Goal: Information Seeking & Learning: Check status

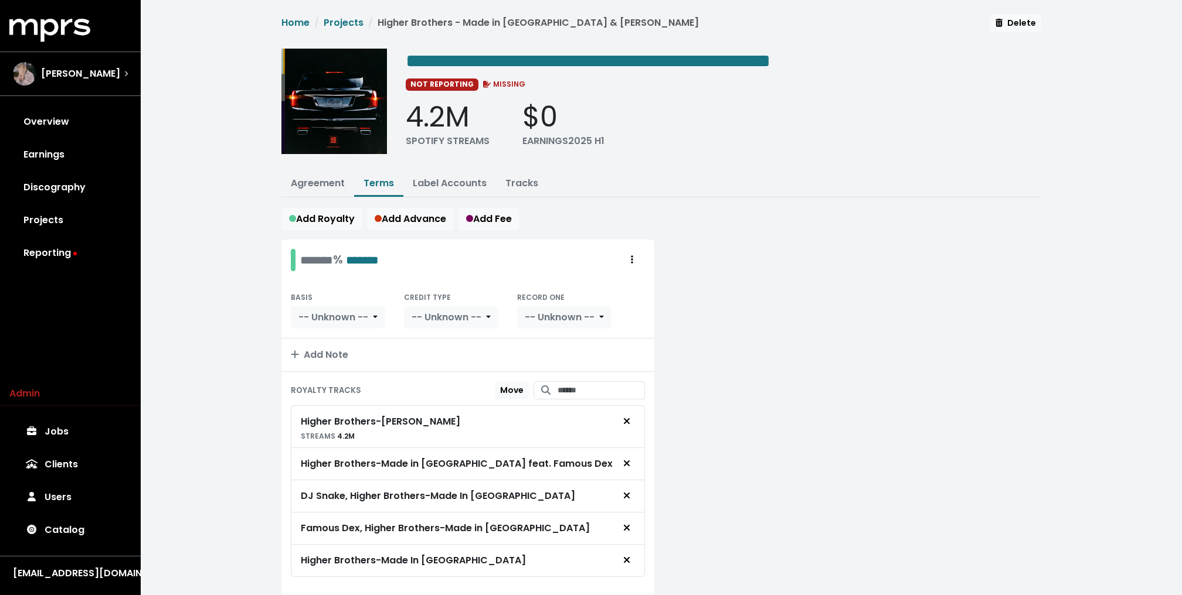
scroll to position [41, 0]
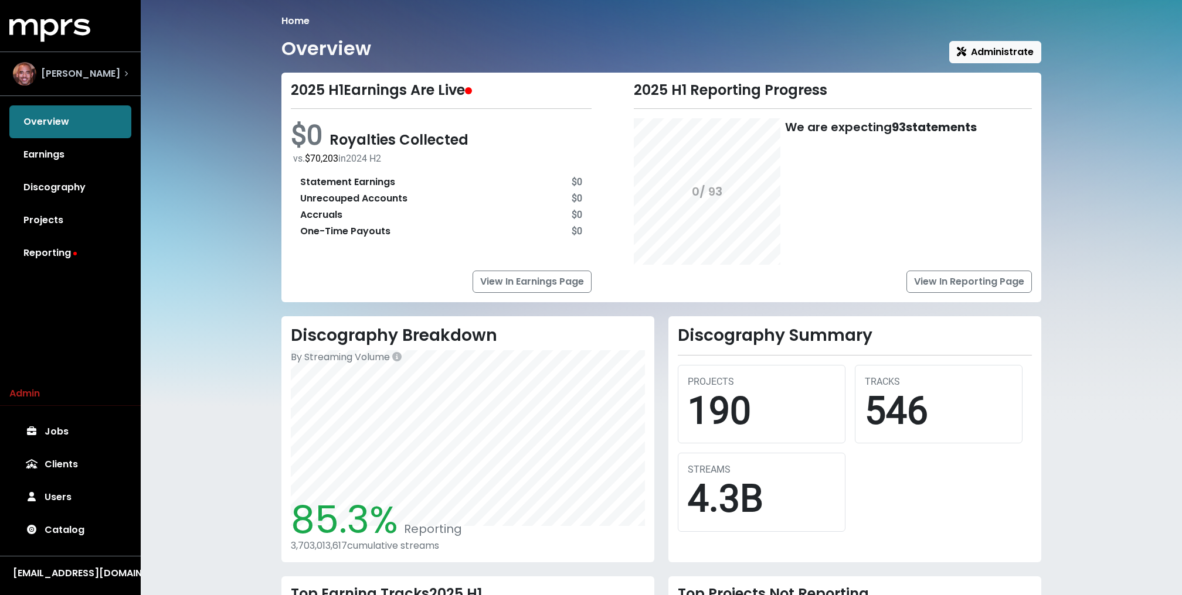
click at [70, 79] on span "Harvey Mason Jr" at bounding box center [80, 74] width 79 height 14
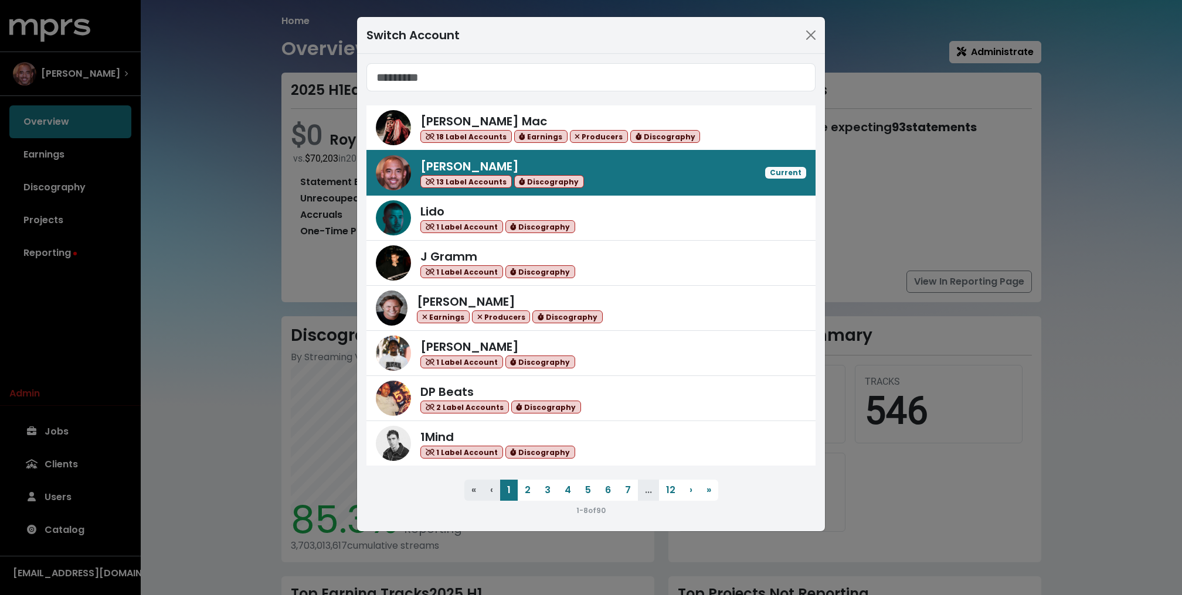
click at [79, 143] on div "Switch Account Keegan Mac 18 Label Accounts Earnings Producers Discography Harv…" at bounding box center [591, 297] width 1182 height 595
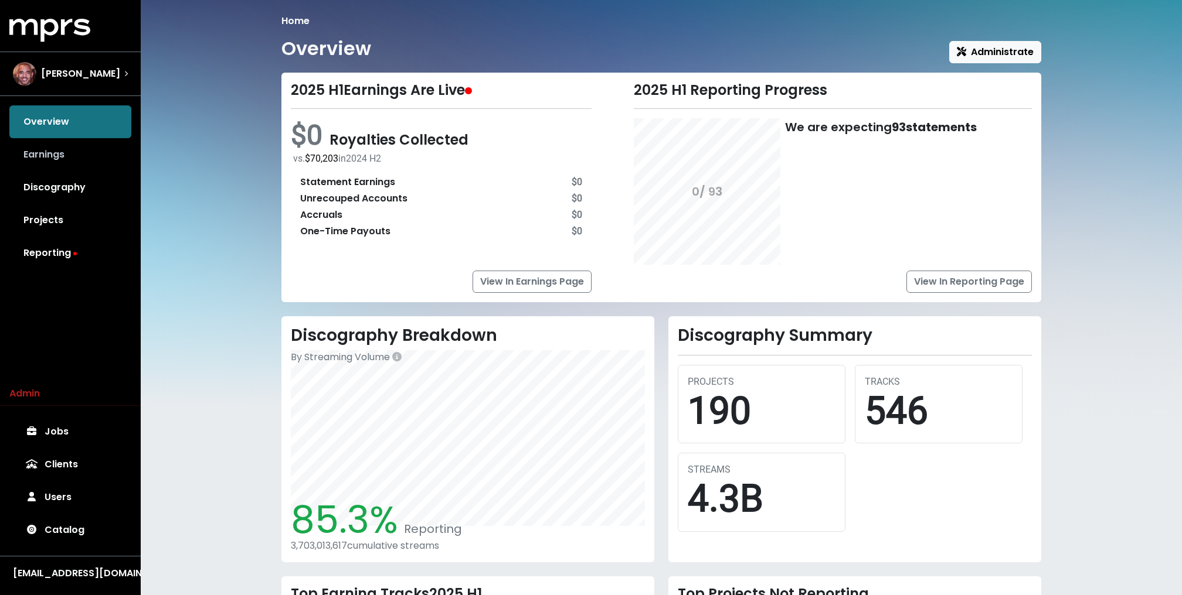
click at [66, 144] on link "Earnings" at bounding box center [70, 154] width 122 height 33
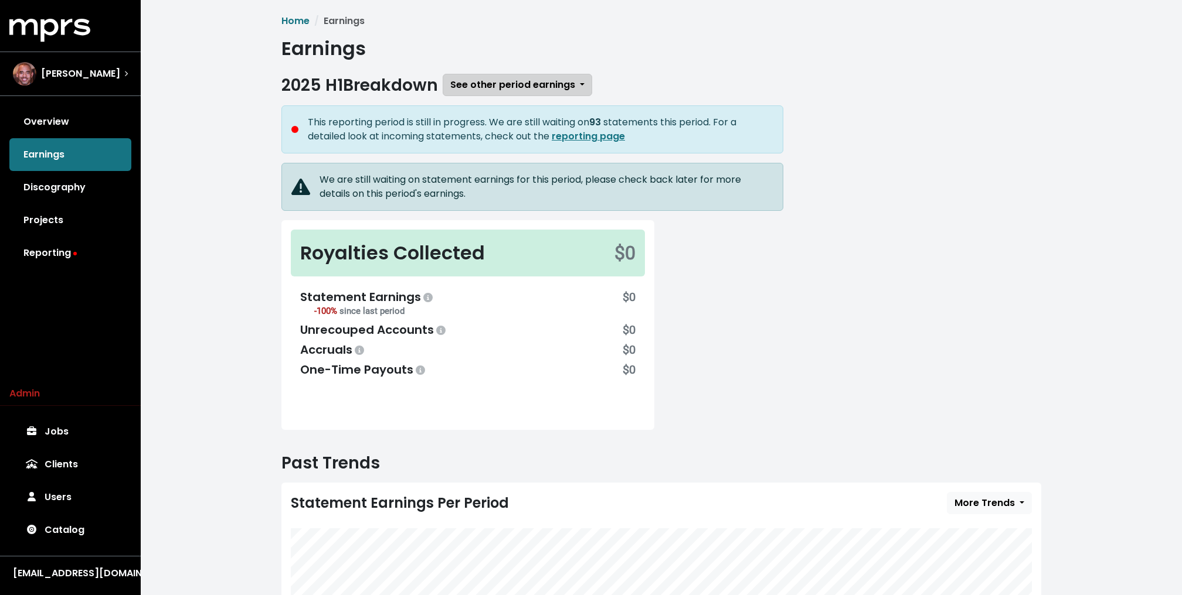
click at [511, 80] on span "See other period earnings" at bounding box center [512, 84] width 125 height 13
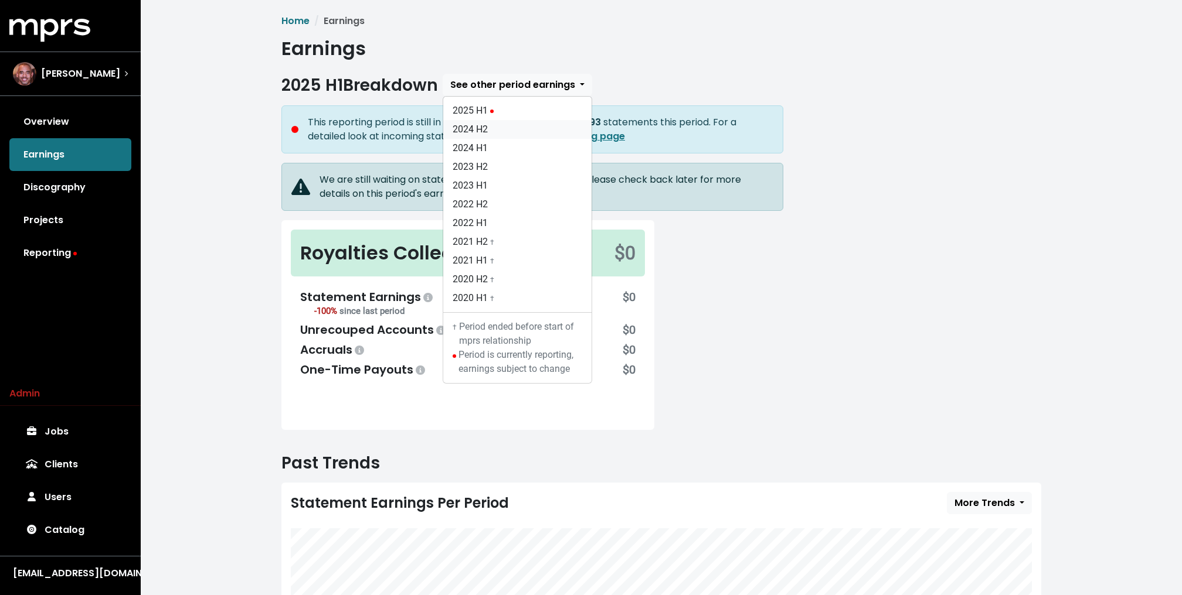
click at [473, 124] on link "2024 H2" at bounding box center [517, 129] width 148 height 19
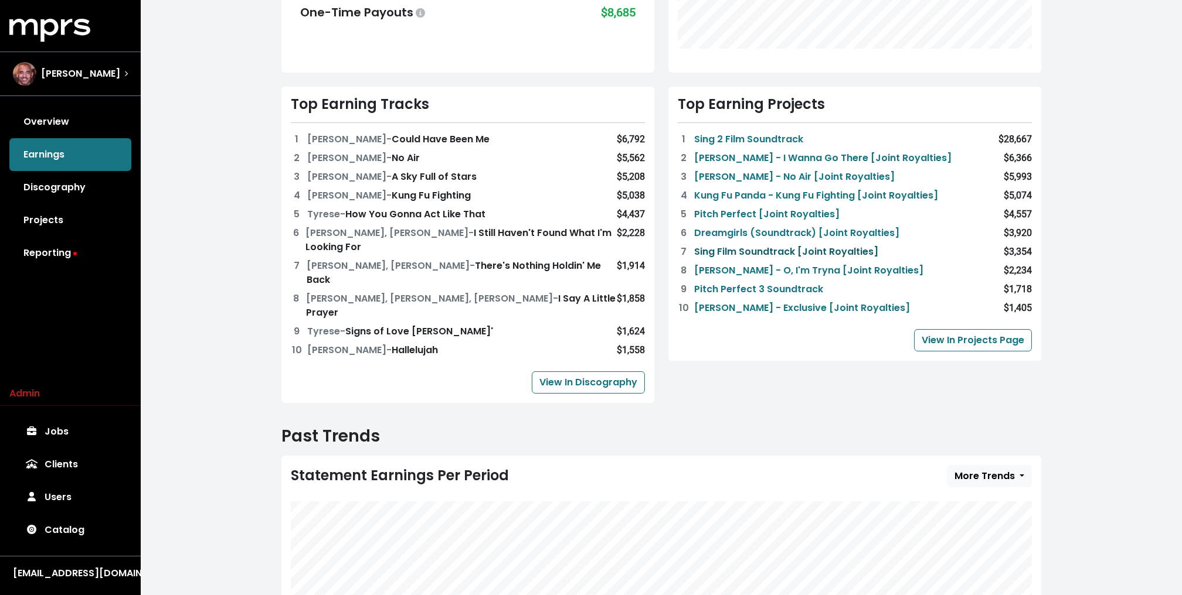
scroll to position [410, 0]
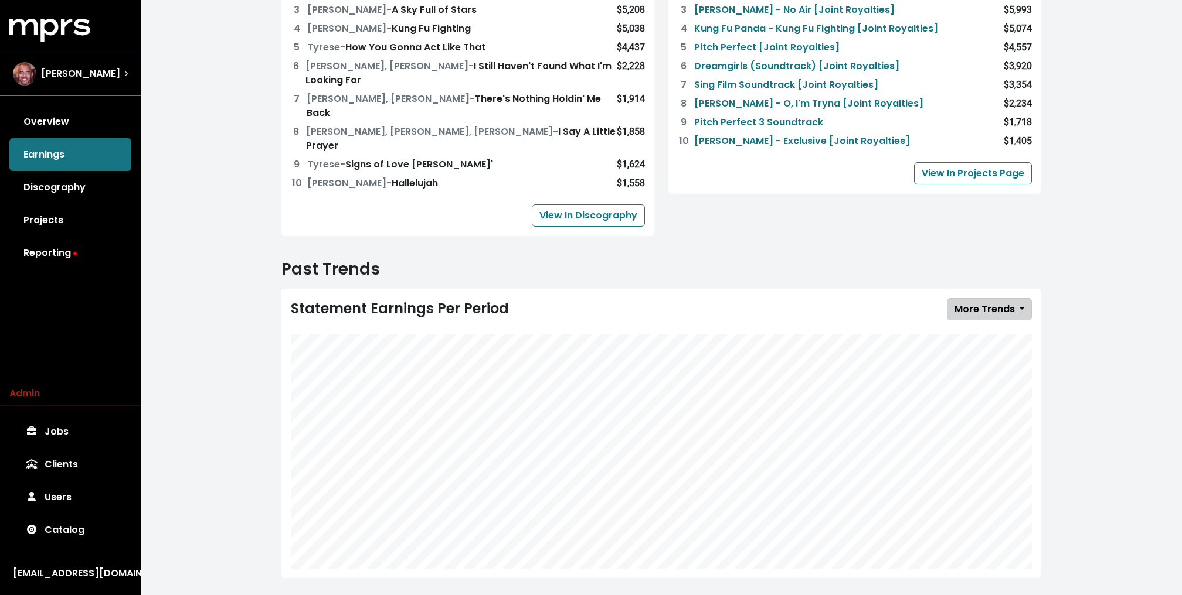
click at [988, 302] on span "More Trends" at bounding box center [984, 308] width 60 height 13
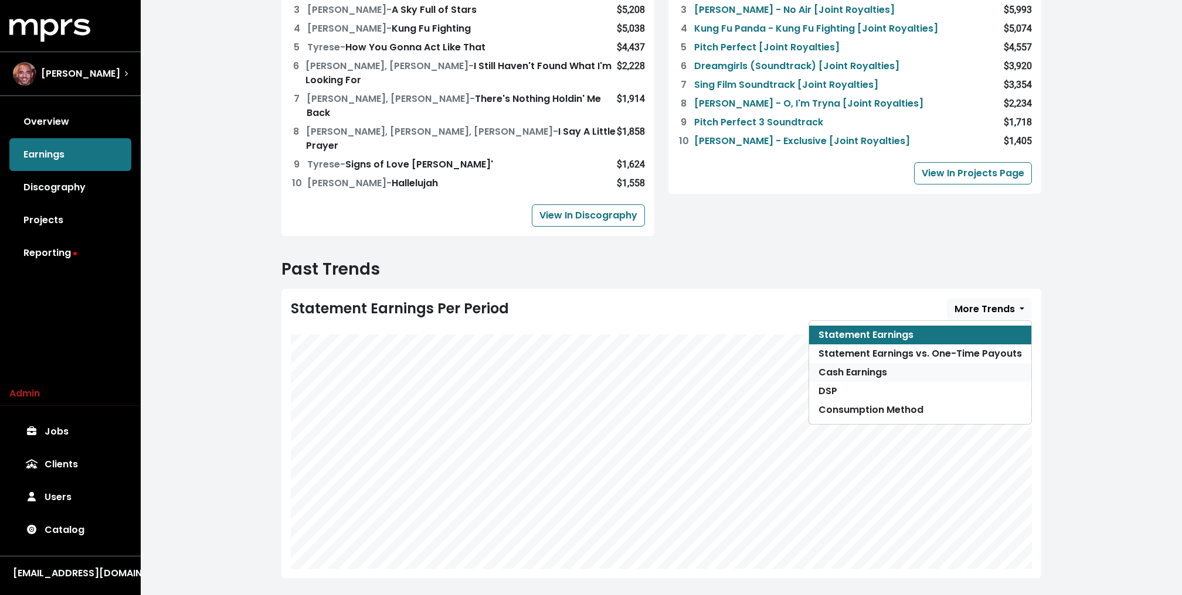
click at [932, 365] on link "Cash Earnings" at bounding box center [920, 372] width 222 height 19
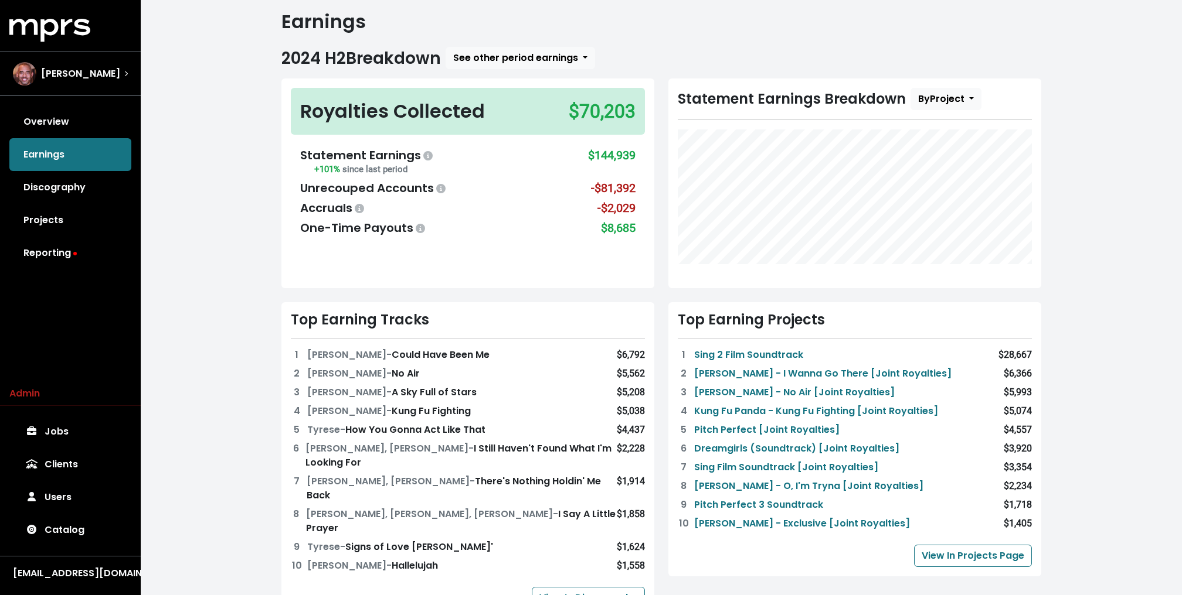
scroll to position [0, 0]
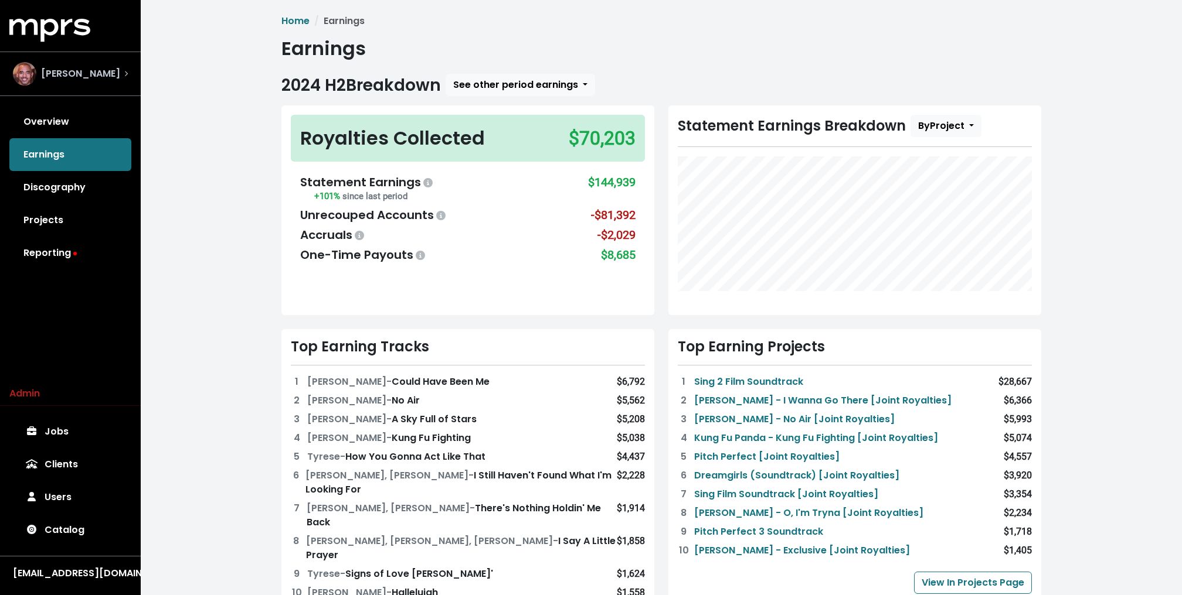
click at [98, 77] on span "Harvey Mason Jr" at bounding box center [80, 74] width 79 height 14
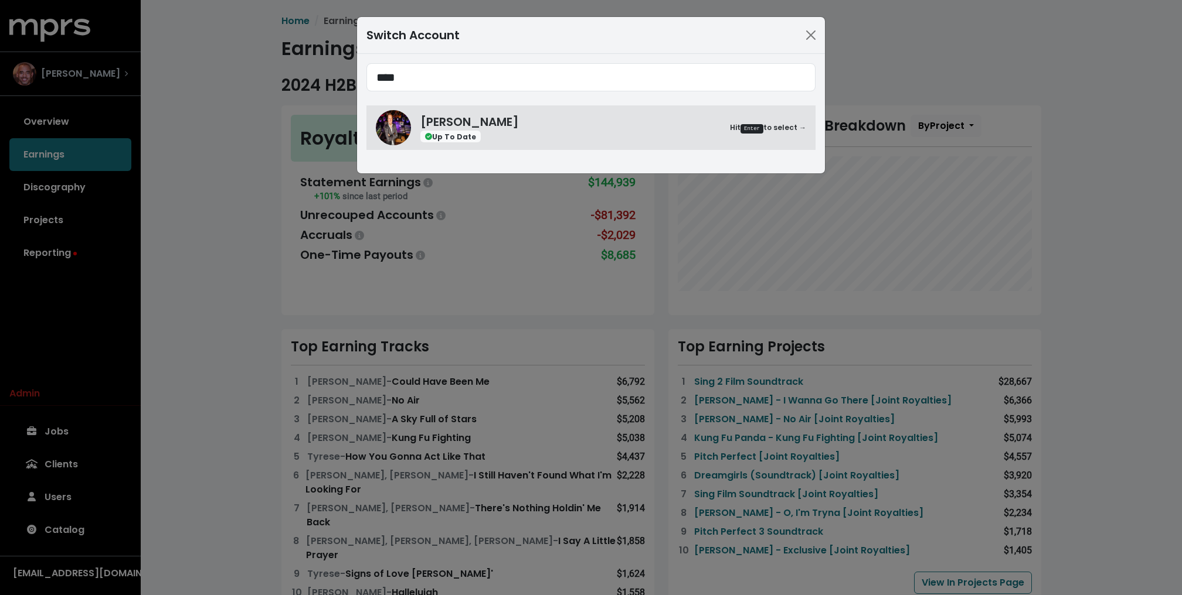
type input "****"
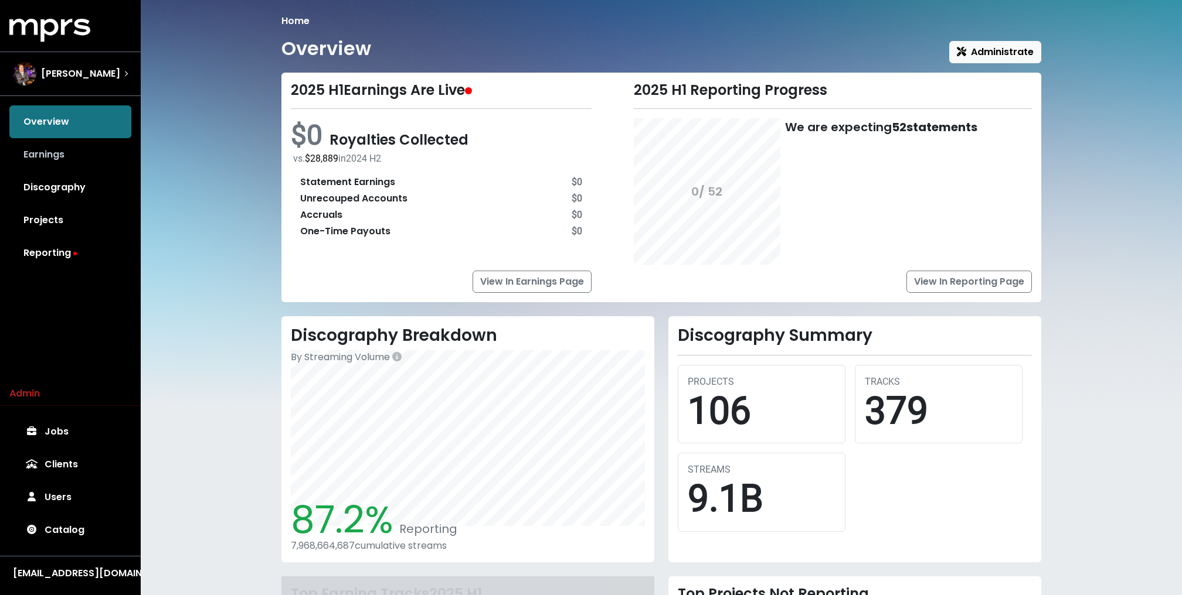
click at [57, 153] on link "Earnings" at bounding box center [70, 154] width 122 height 33
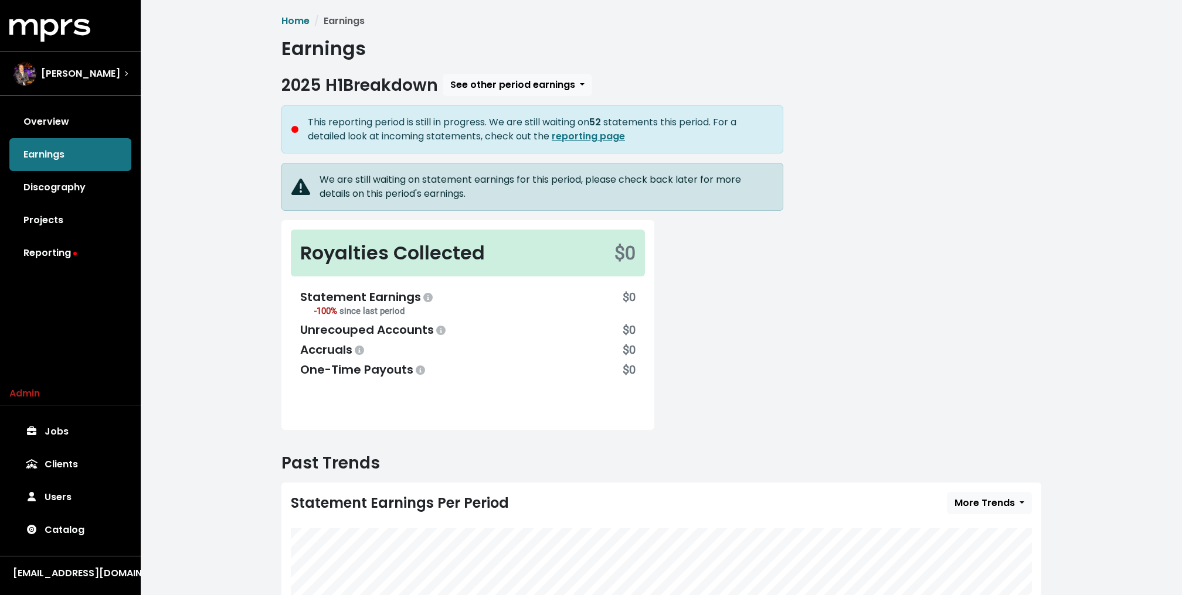
click at [476, 97] on span "2025 H1 Breakdown See other period earnings This reporting period is still in p…" at bounding box center [661, 430] width 760 height 713
click at [474, 86] on span "See other period earnings" at bounding box center [512, 84] width 125 height 13
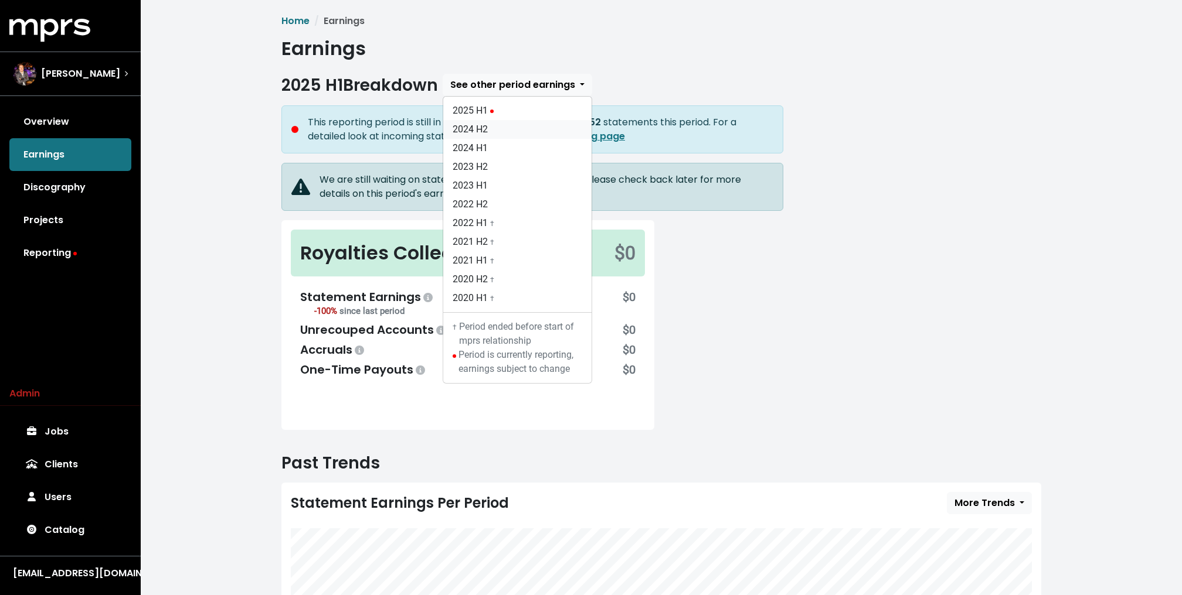
click at [486, 125] on link "2024 H2" at bounding box center [517, 129] width 148 height 19
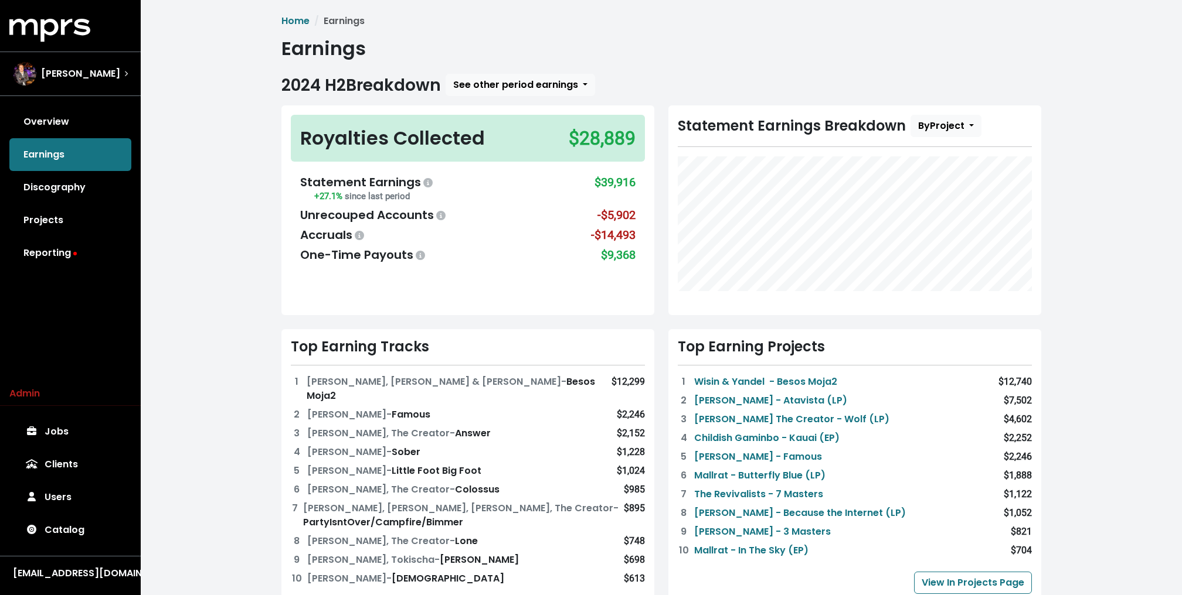
scroll to position [396, 0]
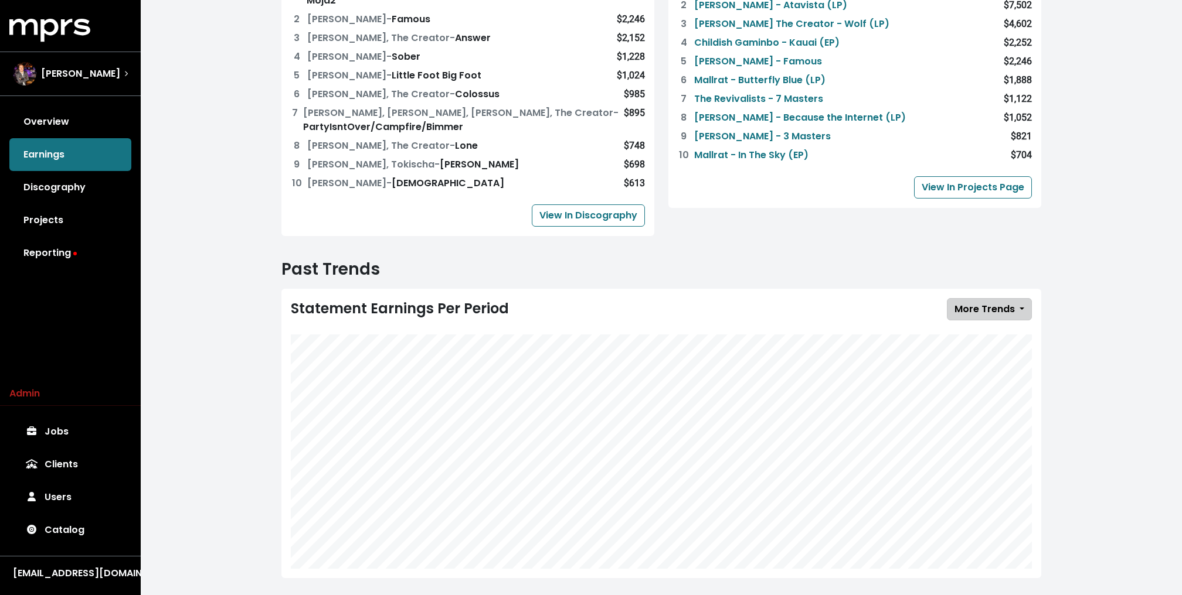
click at [993, 302] on span "More Trends" at bounding box center [984, 308] width 60 height 13
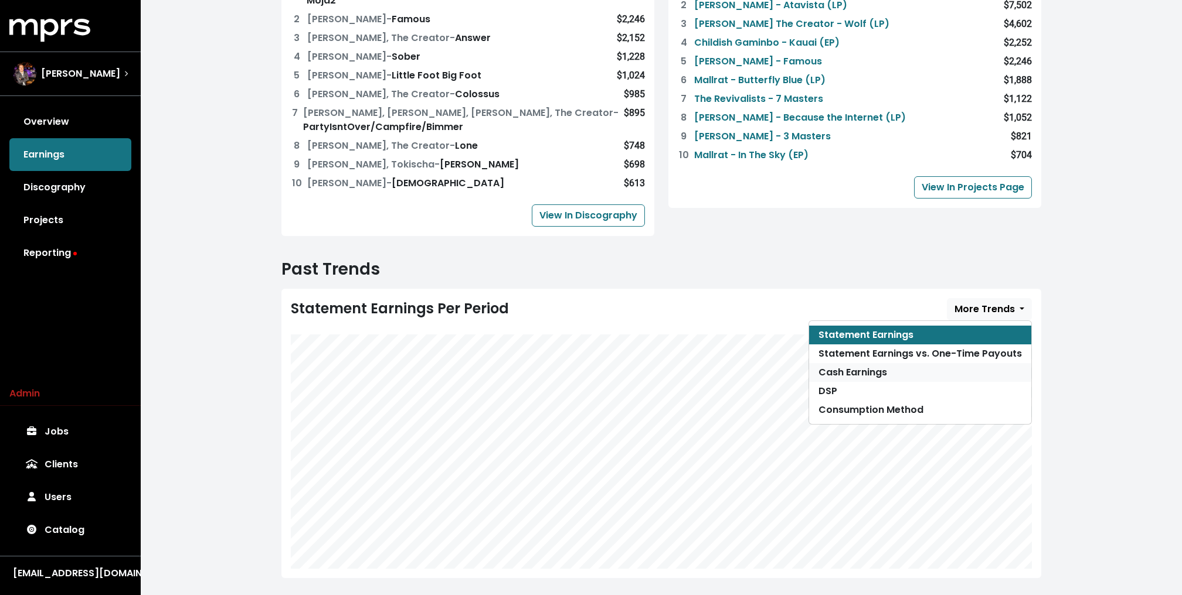
click at [931, 363] on link "Cash Earnings" at bounding box center [920, 372] width 222 height 19
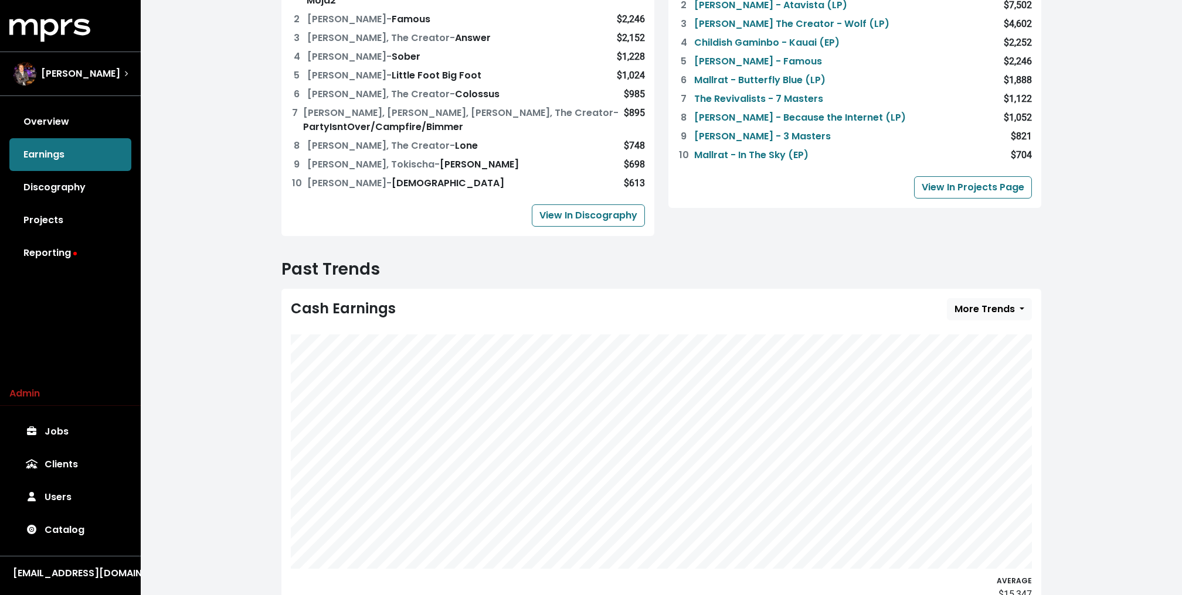
click at [855, 241] on span "2024 H2 Breakdown See other period earnings 2025 H1 2024 H2 2024 H1 2023 H2 202…" at bounding box center [661, 151] width 760 height 947
click at [1110, 264] on div "Home Earnings Earnings 2024 H2 Breakdown See other period earnings 2025 H1 2024…" at bounding box center [661, 124] width 1041 height 1040
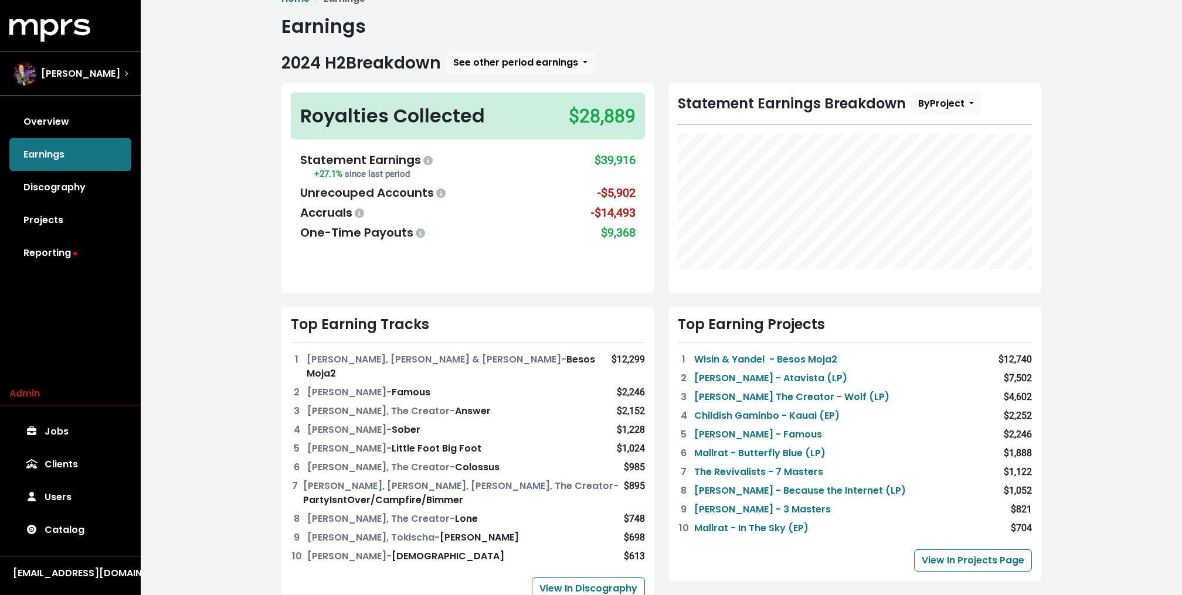
scroll to position [0, 0]
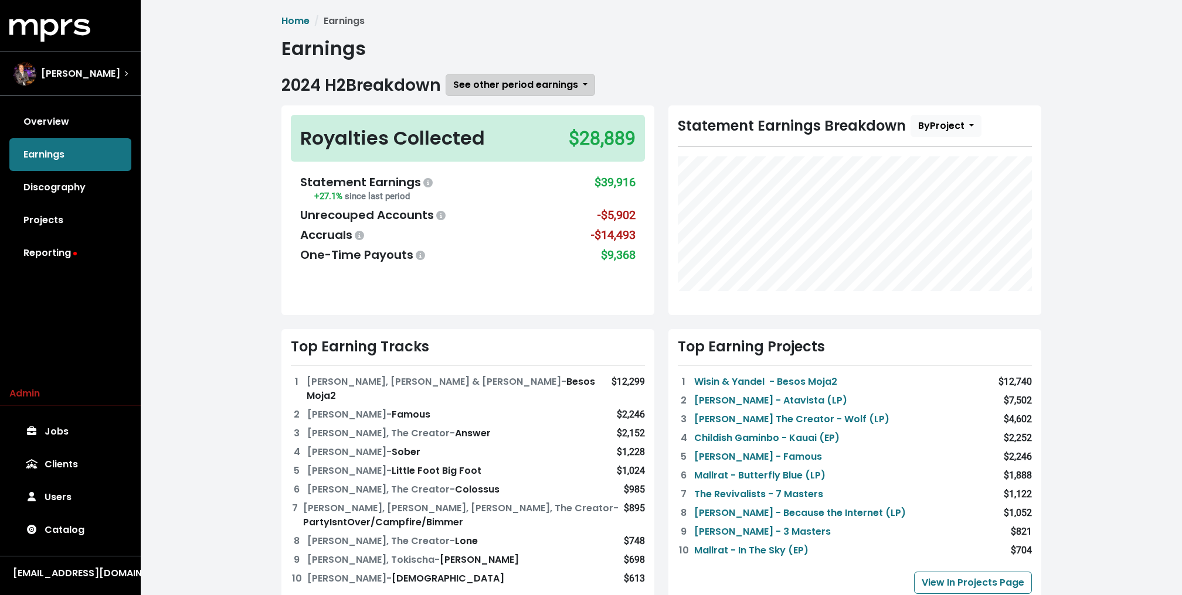
click at [573, 84] on span "See other period earnings" at bounding box center [515, 84] width 125 height 13
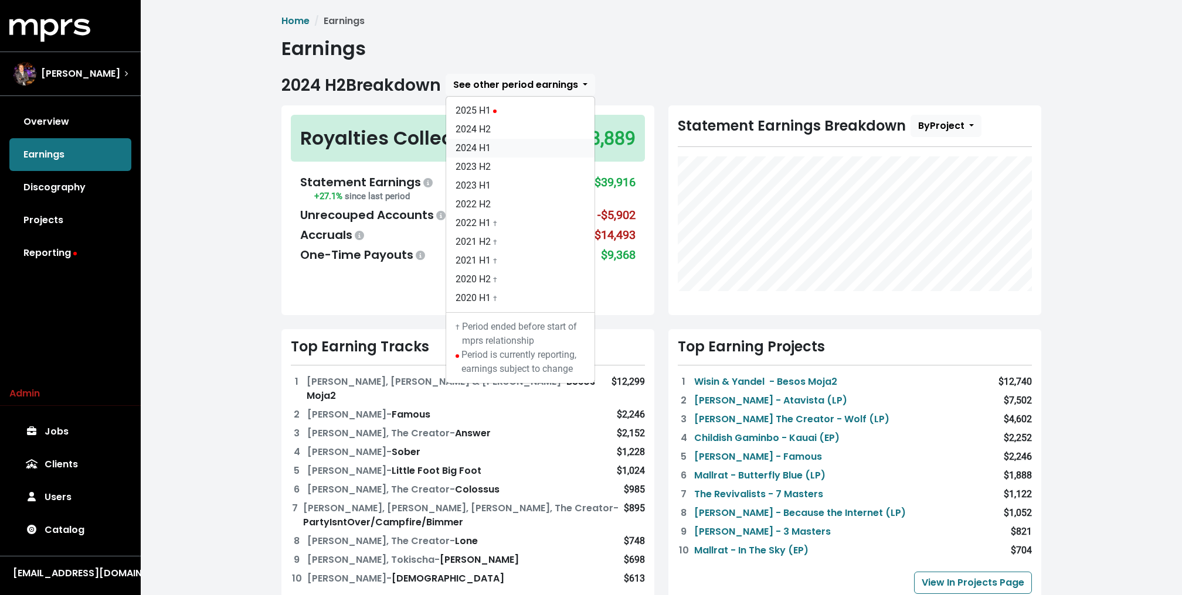
click at [485, 147] on link "2024 H1" at bounding box center [520, 148] width 148 height 19
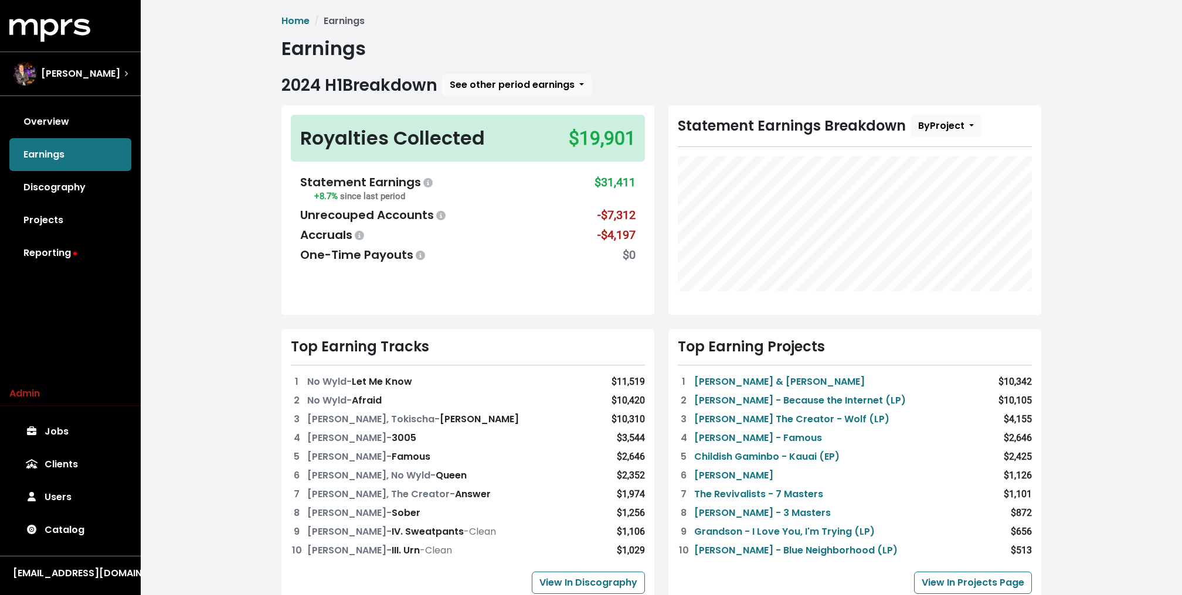
click at [661, 89] on div "2024 H1 Breakdown See other period earnings 2025 H1 2024 H2 2024 H1 2023 H2 202…" at bounding box center [661, 85] width 760 height 22
click at [200, 175] on div "Home Earnings Earnings 2024 H1 Breakdown See other period earnings Royalties Co…" at bounding box center [661, 489] width 1041 height 979
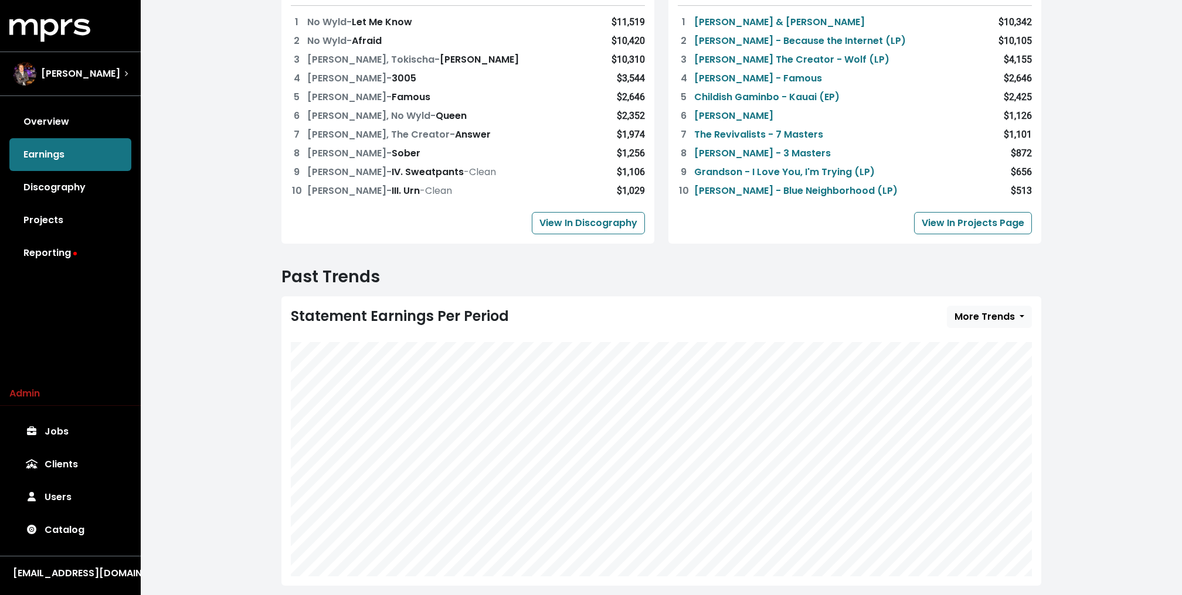
scroll to position [382, 0]
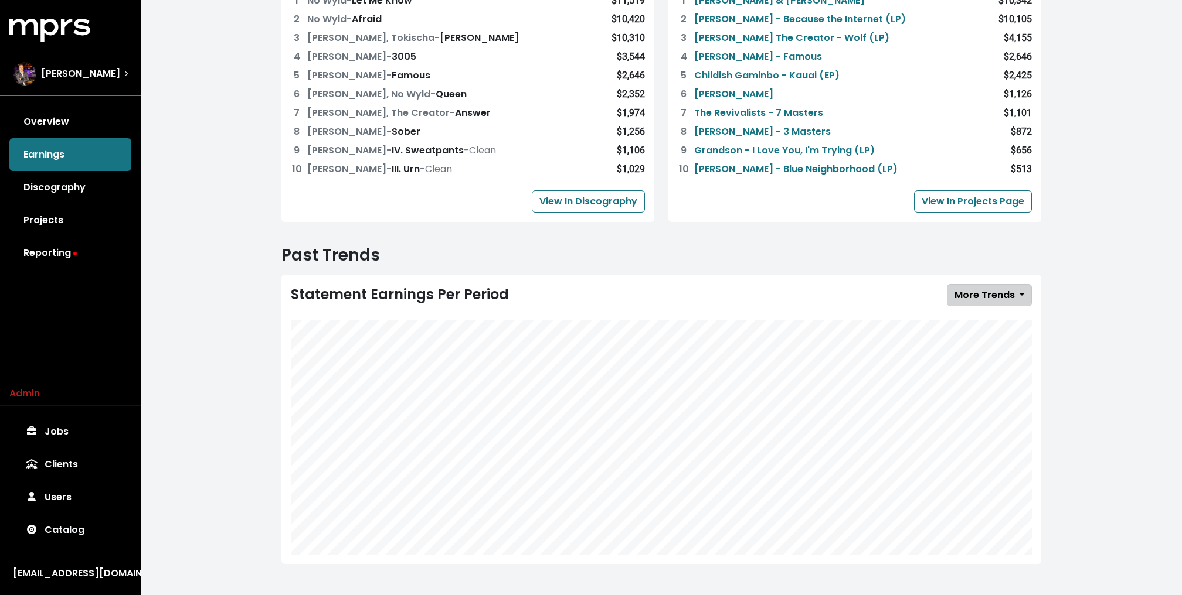
click at [1005, 290] on span "More Trends" at bounding box center [984, 294] width 60 height 13
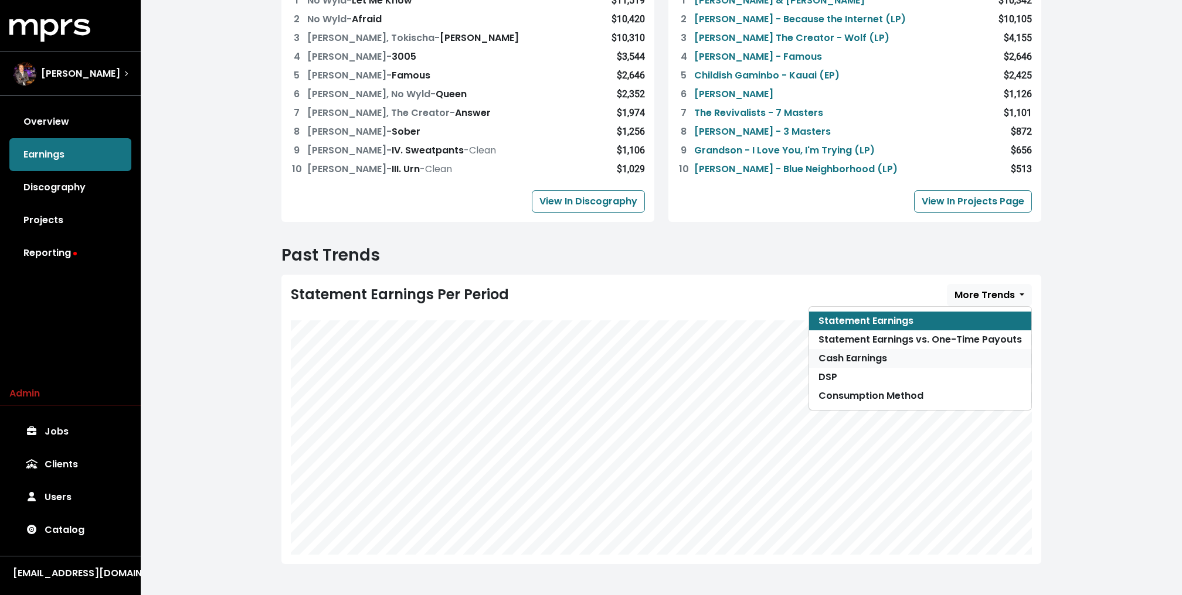
click at [961, 357] on link "Cash Earnings" at bounding box center [920, 358] width 222 height 19
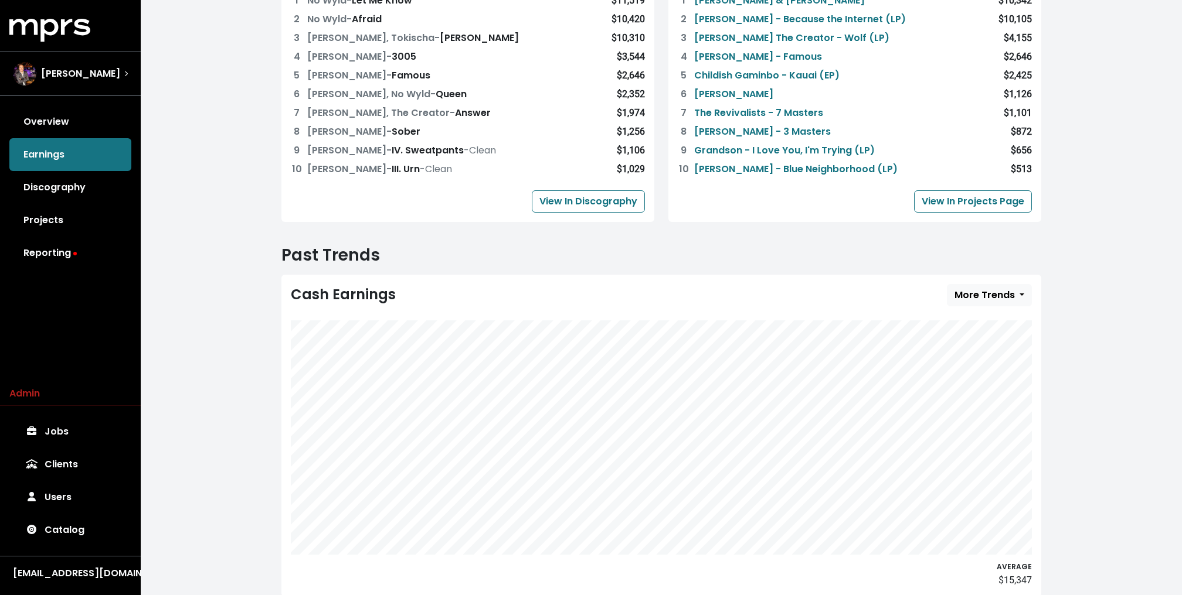
click at [1091, 256] on div "Home Earnings Earnings 2024 H1 Breakdown See other period earnings Royalties Co…" at bounding box center [661, 124] width 1041 height 1012
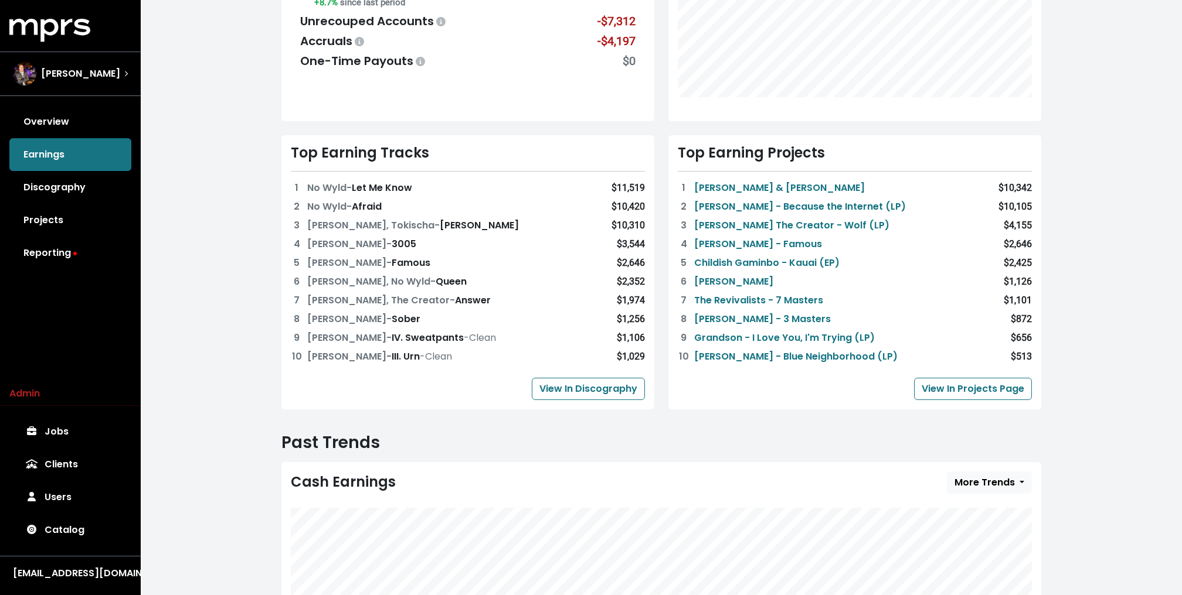
scroll to position [0, 0]
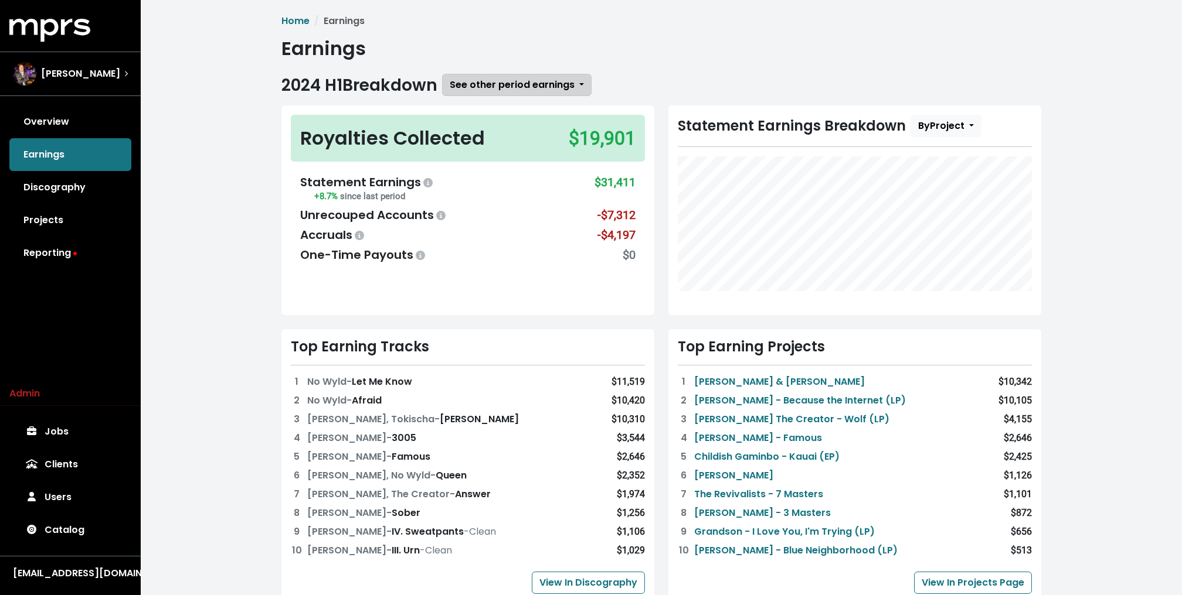
click at [468, 77] on button "See other period earnings" at bounding box center [516, 85] width 149 height 22
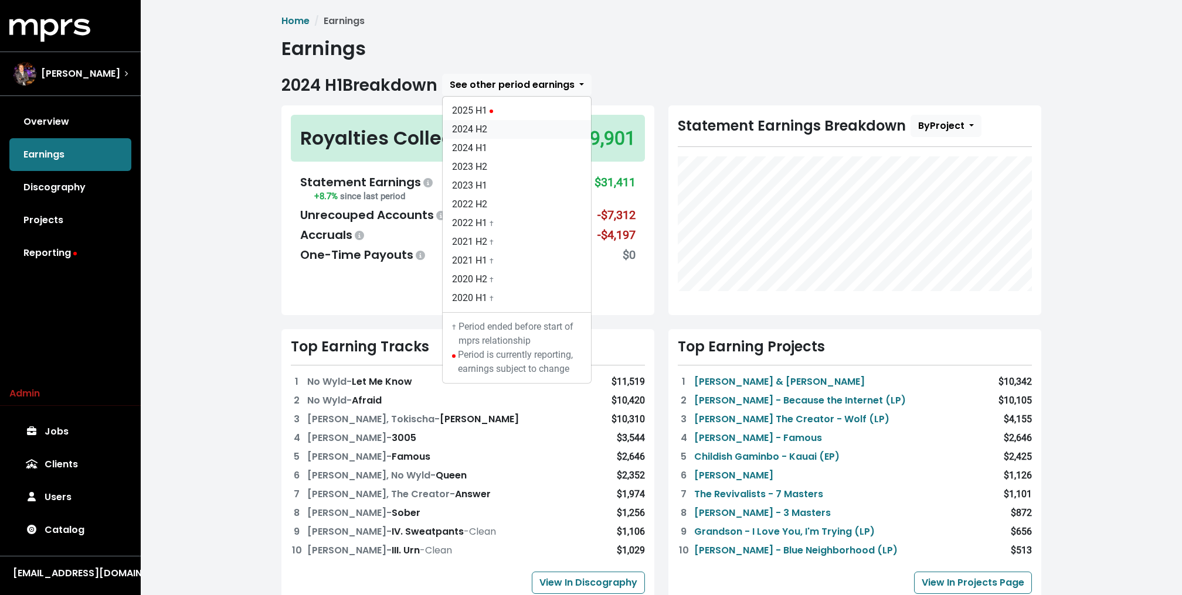
click at [494, 128] on link "2024 H2" at bounding box center [517, 129] width 148 height 19
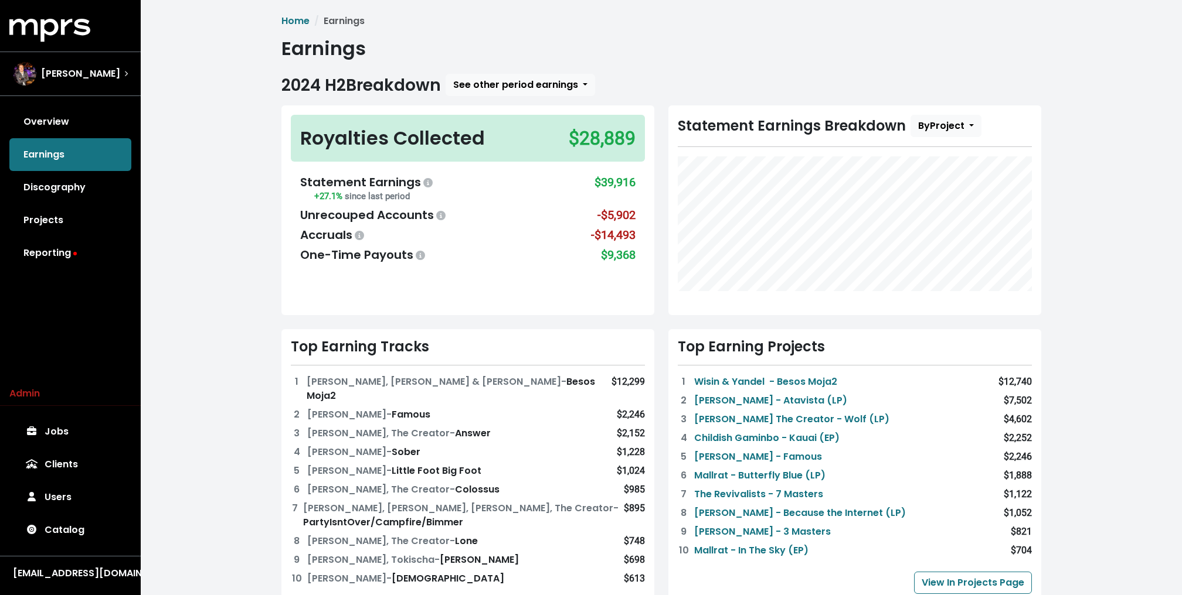
click at [233, 86] on div "Home Earnings Earnings 2024 H2 Breakdown See other period earnings 2025 H1 2024…" at bounding box center [661, 520] width 1041 height 1040
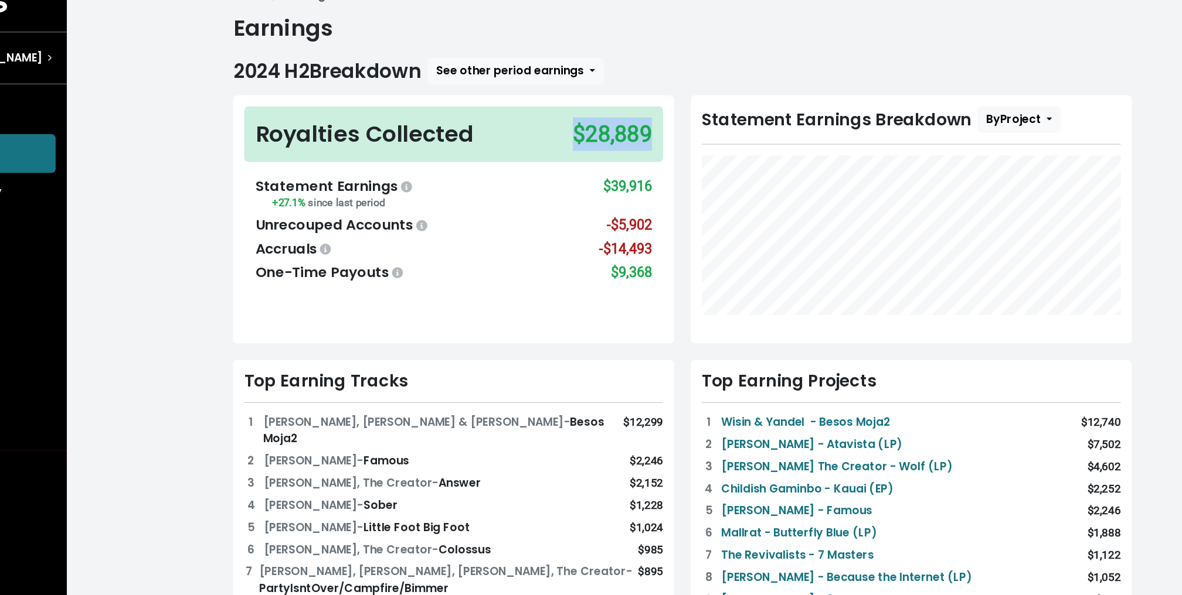
drag, startPoint x: 570, startPoint y: 138, endPoint x: 641, endPoint y: 141, distance: 70.4
click at [641, 141] on div "Royalties Collected $28,889" at bounding box center [468, 138] width 354 height 47
click at [610, 143] on div "$28,889" at bounding box center [602, 138] width 67 height 28
drag, startPoint x: 590, startPoint y: 179, endPoint x: 638, endPoint y: 180, distance: 48.1
click at [638, 180] on div "Statement Earnings +27.1% since last period $39,916 Unrecouped Accounts -$5,902…" at bounding box center [468, 218] width 354 height 109
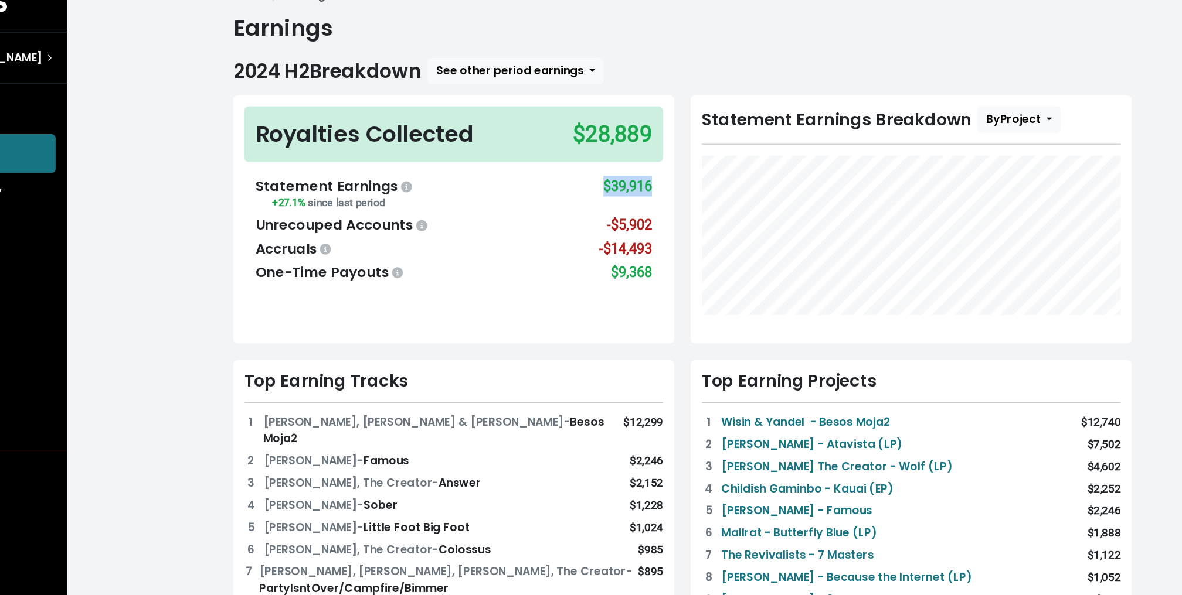
click at [638, 180] on div "Statement Earnings +27.1% since last period $39,916 Unrecouped Accounts -$5,902…" at bounding box center [468, 218] width 354 height 109
drag, startPoint x: 591, startPoint y: 183, endPoint x: 632, endPoint y: 188, distance: 40.8
click at [632, 188] on div "Statement Earnings +27.1% since last period $39,916" at bounding box center [467, 188] width 335 height 30
click at [632, 188] on div "$39,916" at bounding box center [614, 188] width 41 height 30
click at [619, 186] on div "$39,916" at bounding box center [614, 188] width 41 height 30
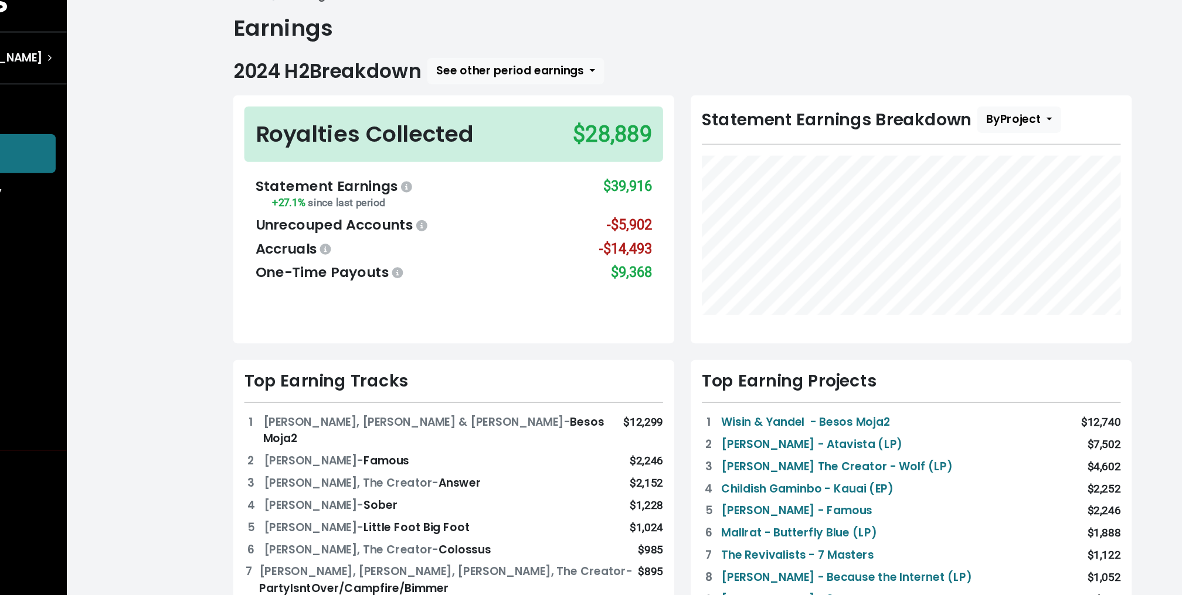
click at [401, 95] on h2 "2024 H2 Breakdown" at bounding box center [360, 86] width 159 height 20
click at [499, 46] on h1 "Earnings" at bounding box center [661, 49] width 760 height 22
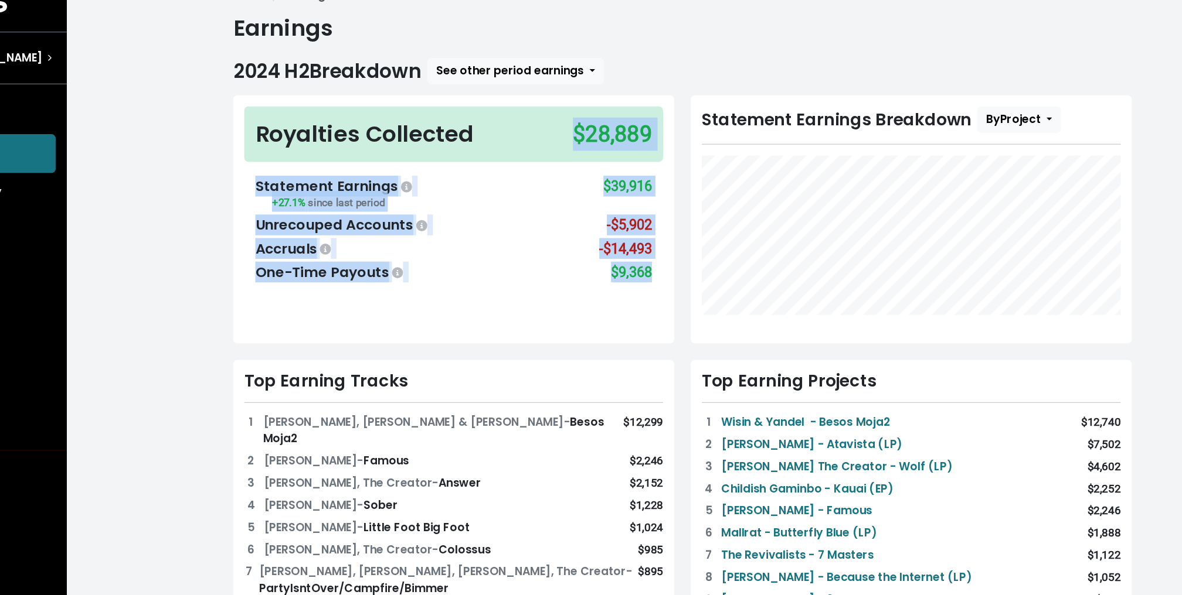
drag, startPoint x: 573, startPoint y: 137, endPoint x: 674, endPoint y: 139, distance: 101.4
click at [674, 139] on div "Royalties Collected $28,889 Statement Earnings +27.1% since last period $39,916…" at bounding box center [661, 375] width 774 height 540
click at [640, 135] on div "Royalties Collected $28,889" at bounding box center [468, 138] width 354 height 47
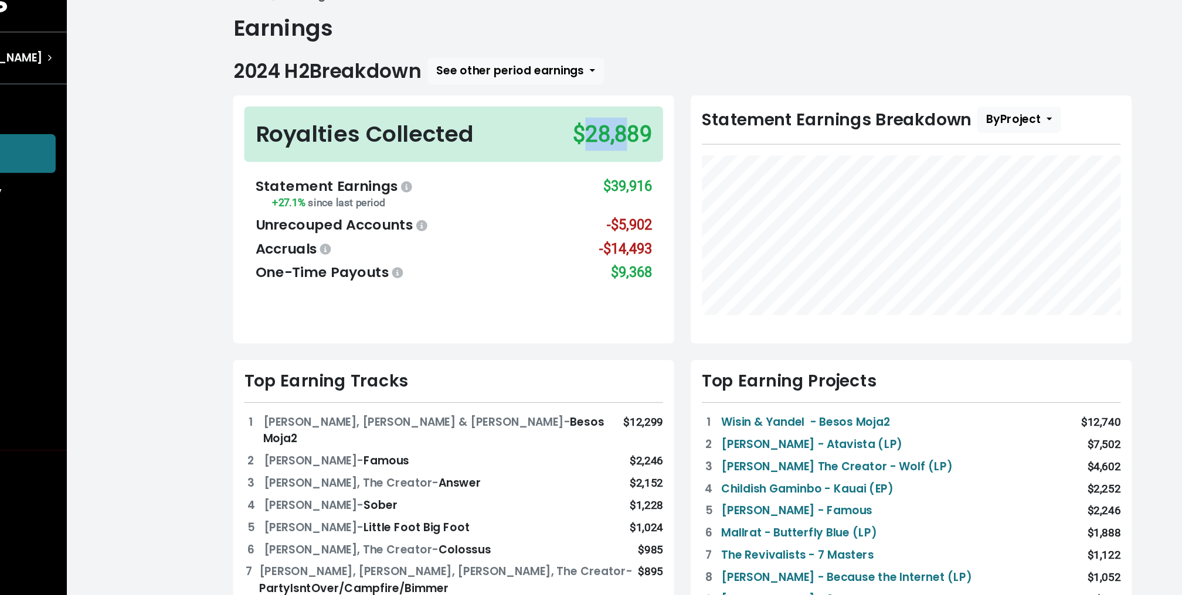
drag, startPoint x: 578, startPoint y: 137, endPoint x: 615, endPoint y: 139, distance: 37.0
click at [615, 139] on div "$28,889" at bounding box center [602, 138] width 67 height 28
drag, startPoint x: 575, startPoint y: 137, endPoint x: 641, endPoint y: 142, distance: 66.4
click at [641, 142] on div "Royalties Collected $28,889" at bounding box center [468, 138] width 354 height 47
click at [605, 140] on div "$28,889" at bounding box center [602, 138] width 67 height 28
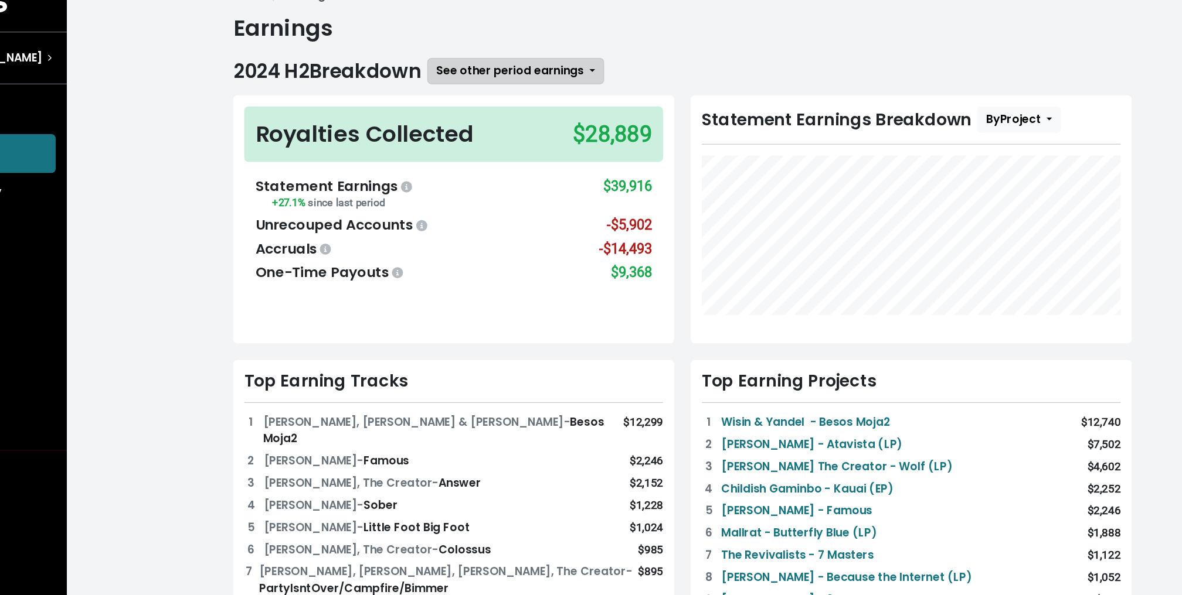
click at [519, 88] on span "See other period earnings" at bounding box center [515, 84] width 125 height 13
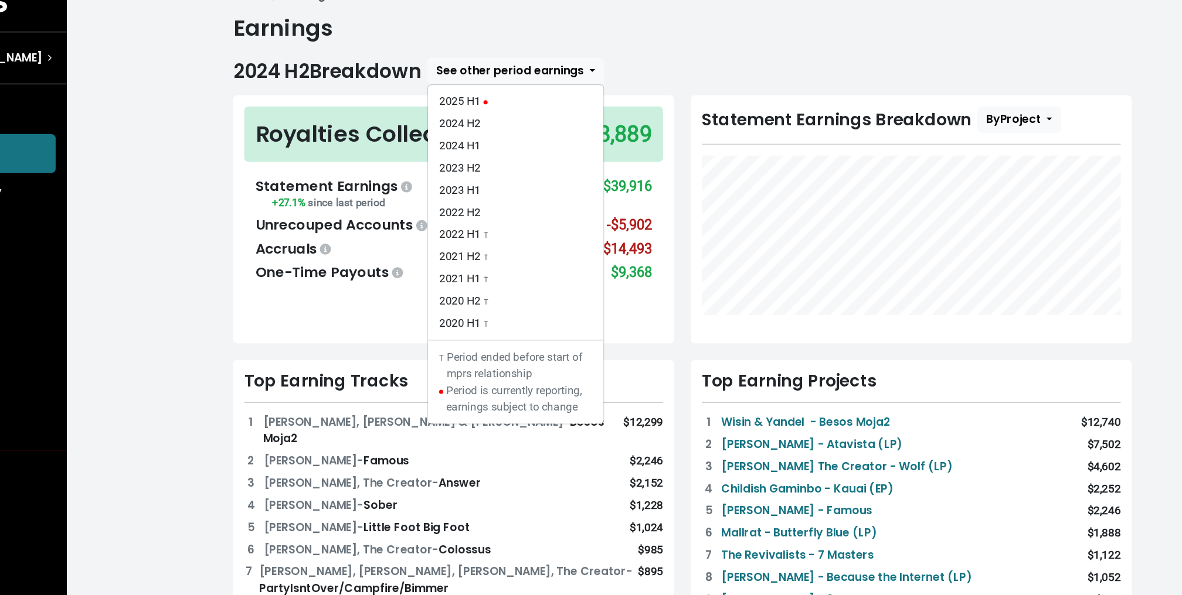
click at [615, 239] on div "-$14,493" at bounding box center [613, 235] width 45 height 18
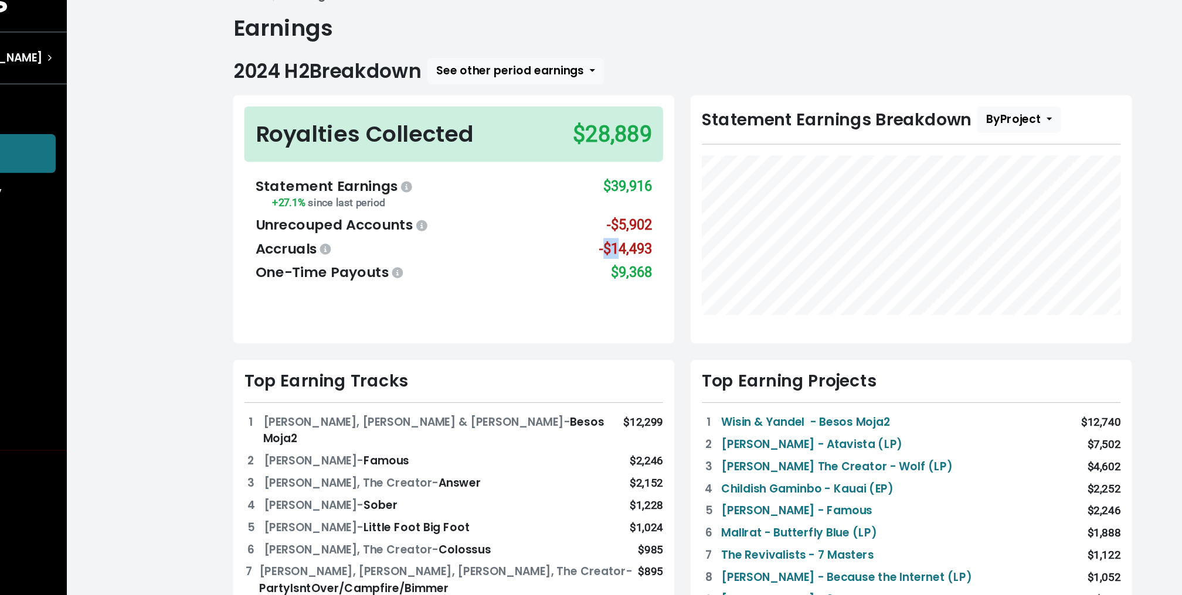
drag, startPoint x: 595, startPoint y: 239, endPoint x: 607, endPoint y: 239, distance: 12.3
click at [607, 239] on div "-$14,493" at bounding box center [613, 235] width 45 height 18
click at [488, 79] on span "See other period earnings" at bounding box center [515, 84] width 125 height 13
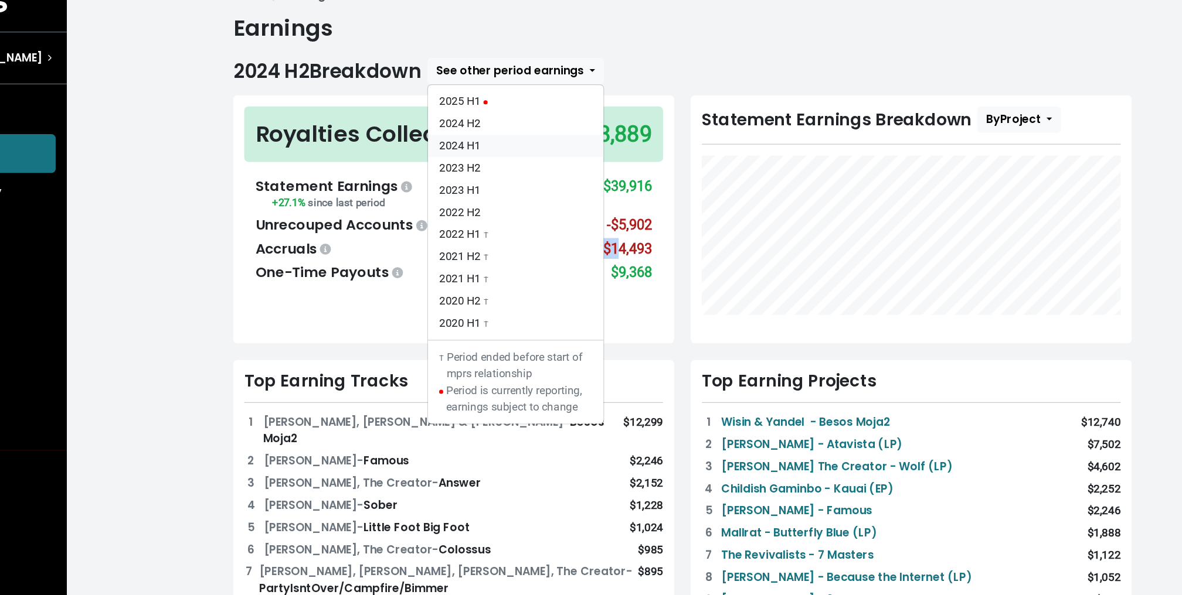
click at [488, 145] on link "2024 H1" at bounding box center [520, 148] width 148 height 19
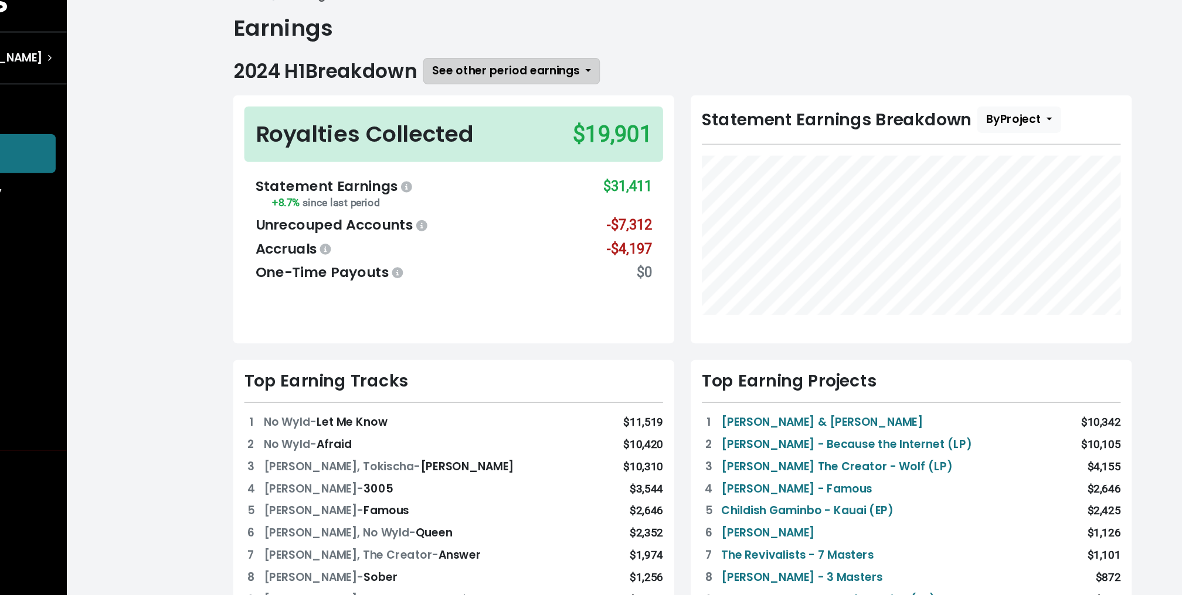
click at [493, 83] on span "See other period earnings" at bounding box center [512, 84] width 125 height 13
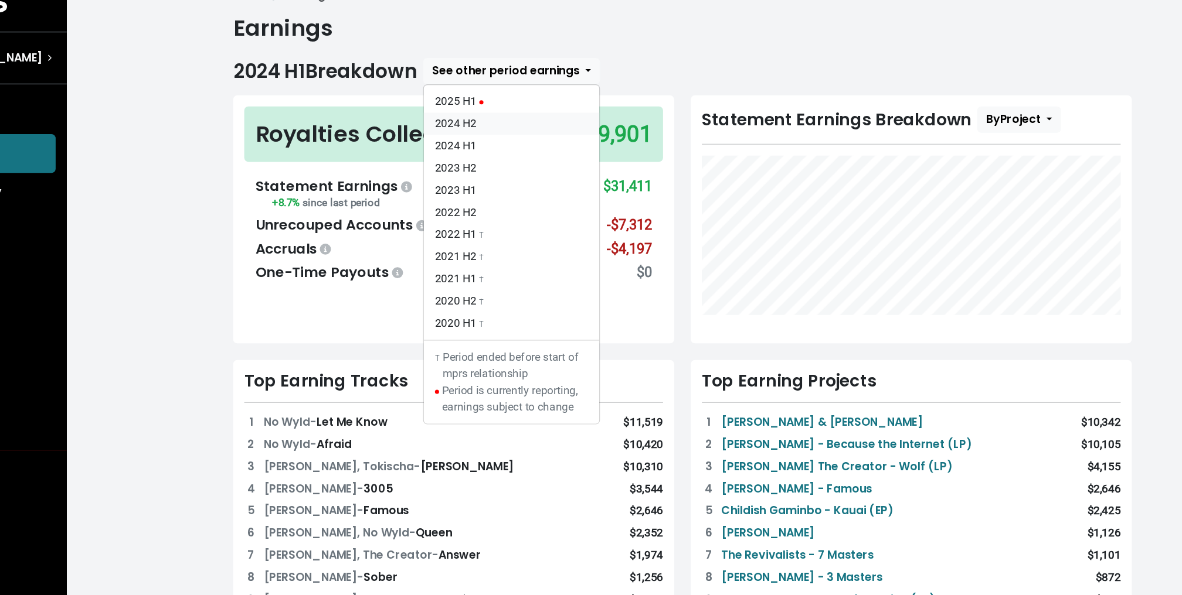
click at [491, 132] on link "2024 H2" at bounding box center [517, 129] width 148 height 19
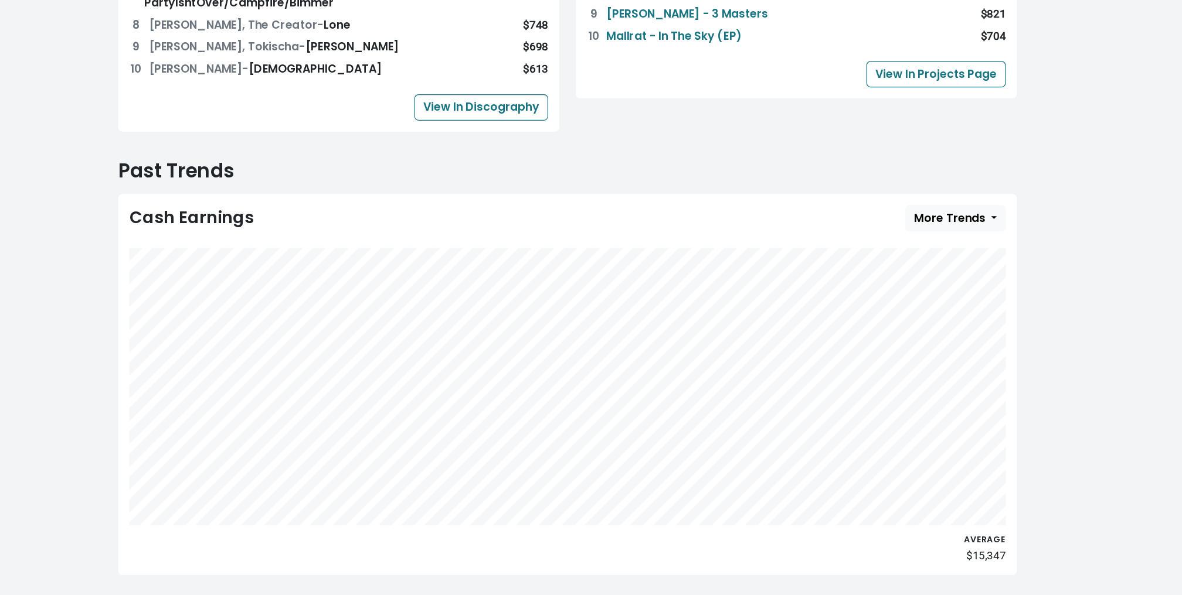
scroll to position [428, 0]
click at [992, 270] on span "More Trends" at bounding box center [984, 276] width 60 height 13
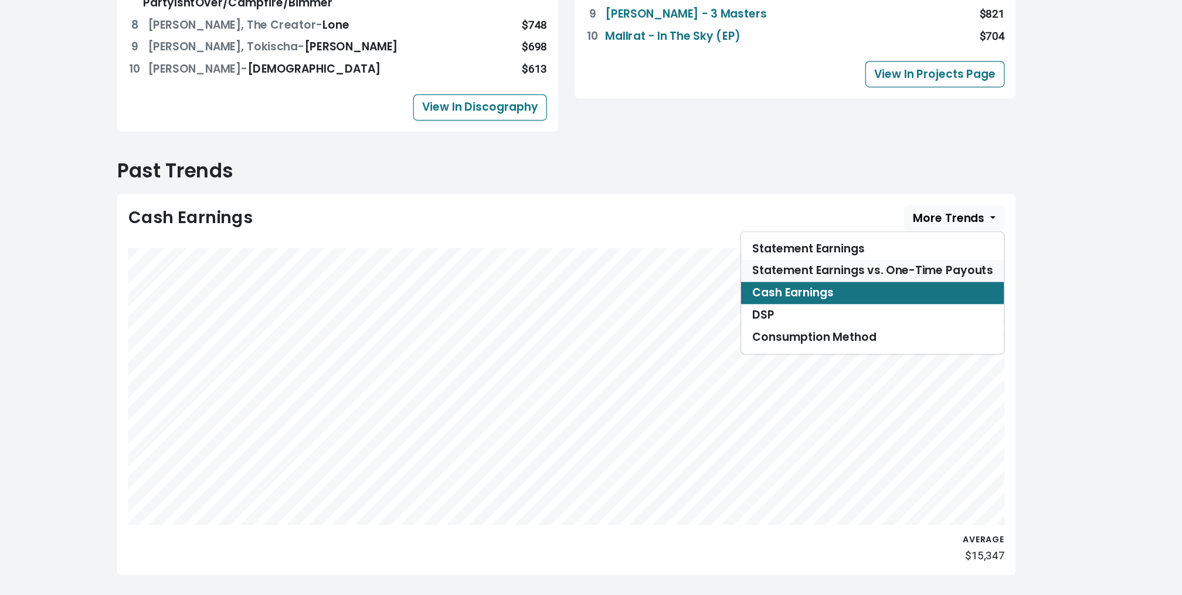
click at [962, 312] on link "Statement Earnings vs. One-Time Payouts" at bounding box center [920, 321] width 222 height 19
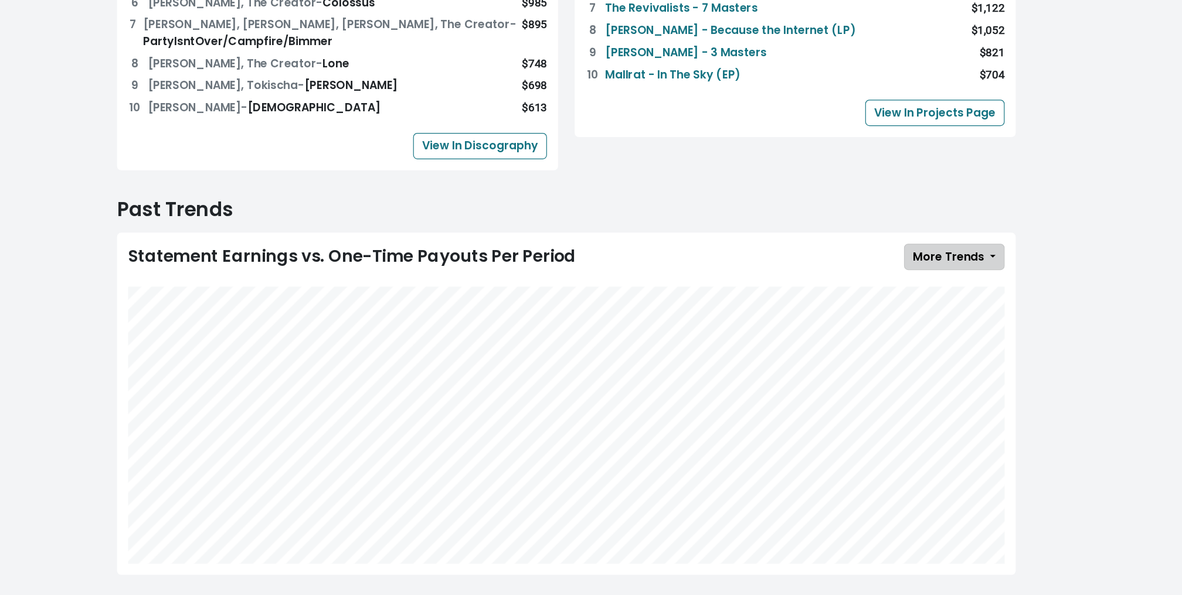
click at [1005, 302] on span "More Trends" at bounding box center [984, 308] width 60 height 13
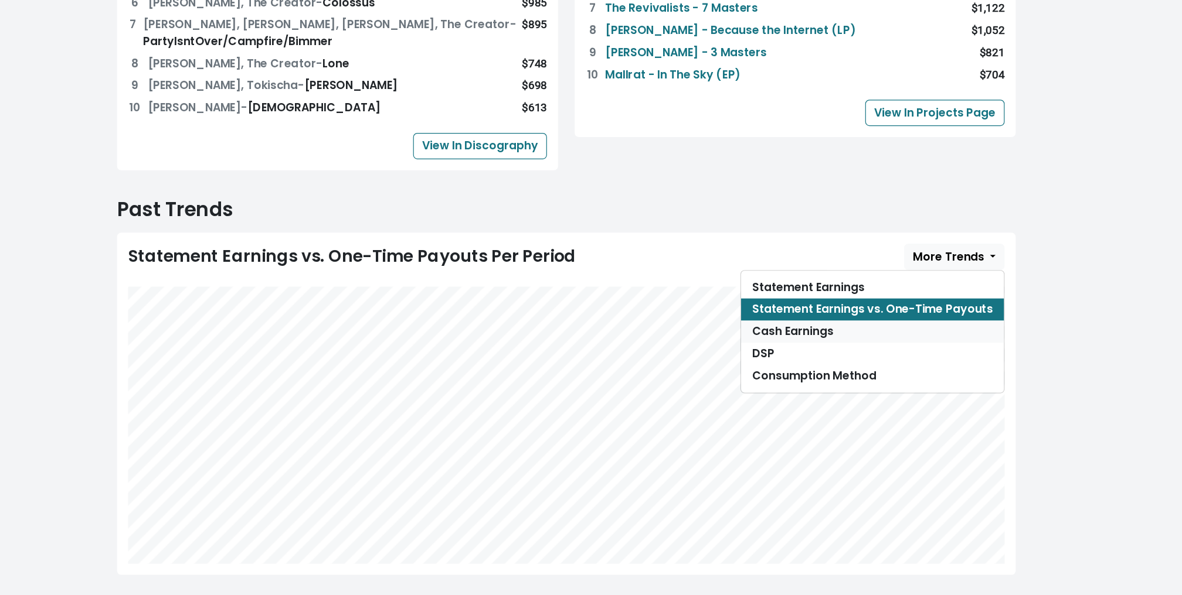
click at [923, 363] on link "Cash Earnings" at bounding box center [920, 372] width 222 height 19
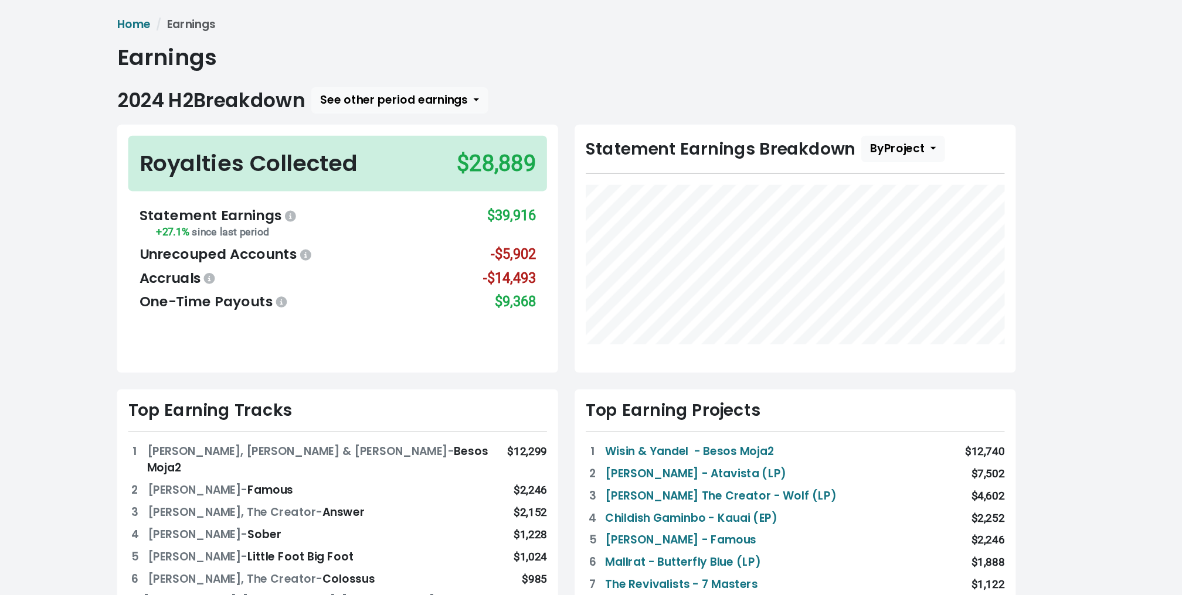
scroll to position [0, 0]
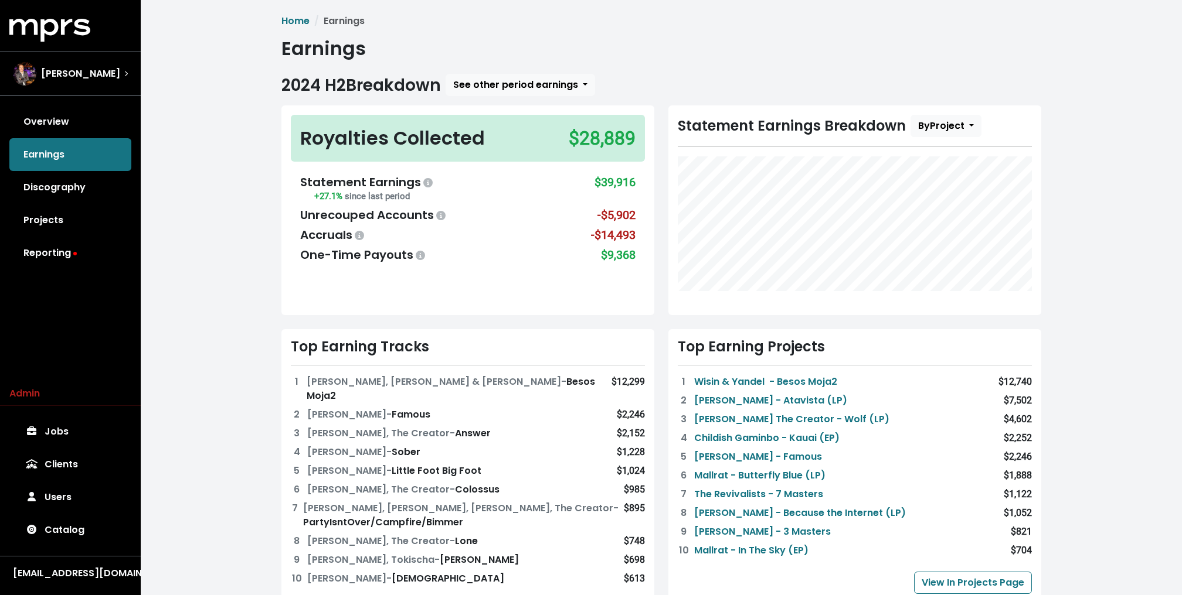
click at [512, 143] on div "Royalties Collected $28,889" at bounding box center [468, 138] width 354 height 47
click at [598, 253] on div "One-Time Payouts $9,368" at bounding box center [467, 255] width 335 height 18
click at [651, 81] on div "2024 H2 Breakdown See other period earnings 2025 H1 2024 H2 2024 H1 2023 H2 202…" at bounding box center [661, 85] width 760 height 22
click at [563, 178] on div "Statement Earnings +27.1% since last period $39,916" at bounding box center [467, 188] width 335 height 30
click at [499, 80] on span "See other period earnings" at bounding box center [515, 84] width 125 height 13
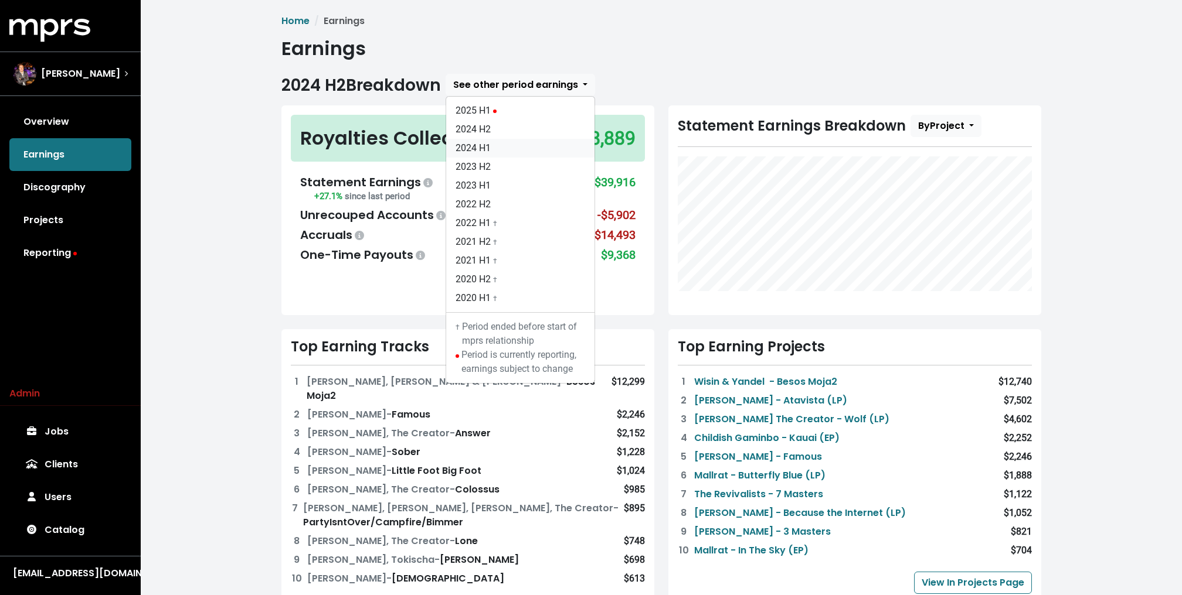
click at [505, 148] on link "2024 H1" at bounding box center [520, 148] width 148 height 19
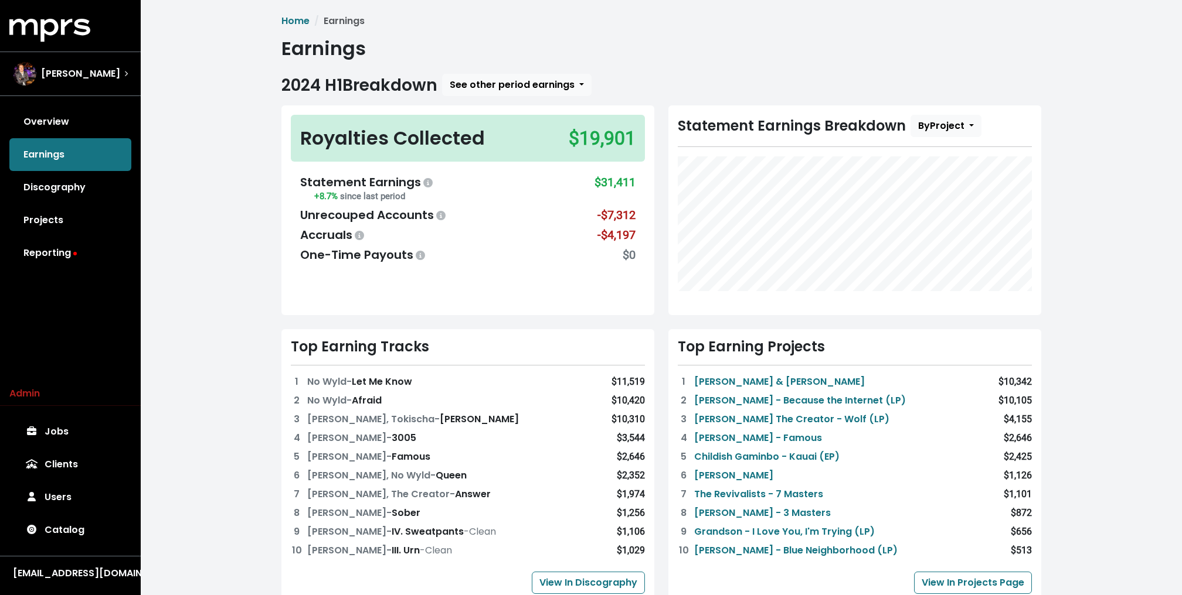
click at [458, 55] on h1 "Earnings" at bounding box center [661, 49] width 760 height 22
click at [506, 36] on div "Home Earnings Earnings 2024 H1 Breakdown See other period earnings 2025 H1 2024…" at bounding box center [661, 503] width 774 height 979
click at [473, 79] on span "See other period earnings" at bounding box center [512, 84] width 125 height 13
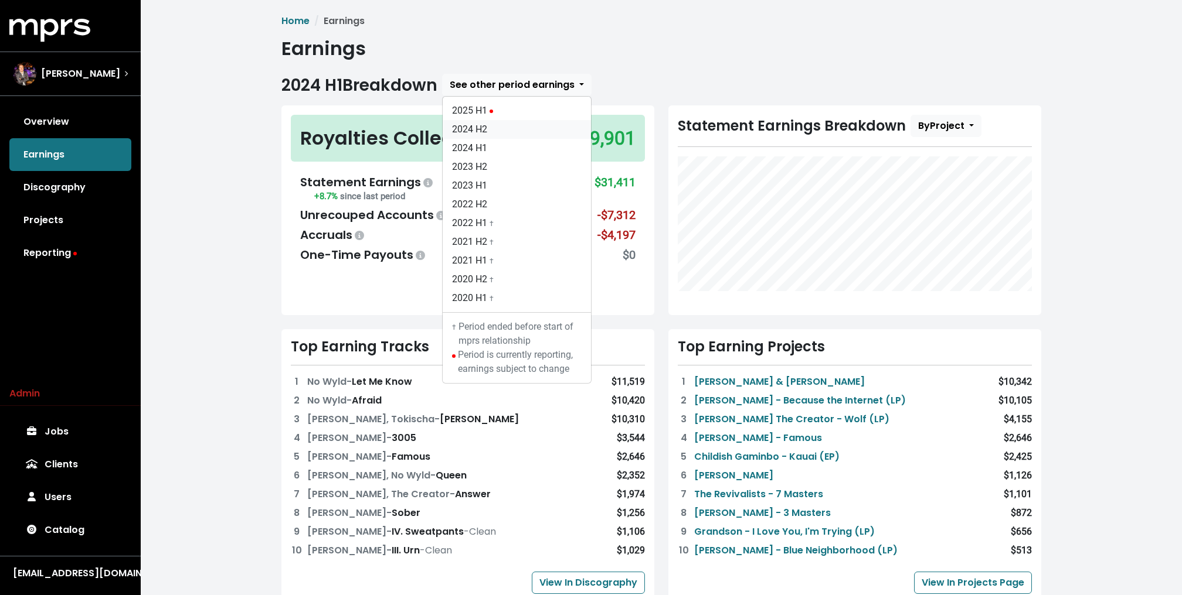
click at [464, 130] on link "2024 H2" at bounding box center [517, 129] width 148 height 19
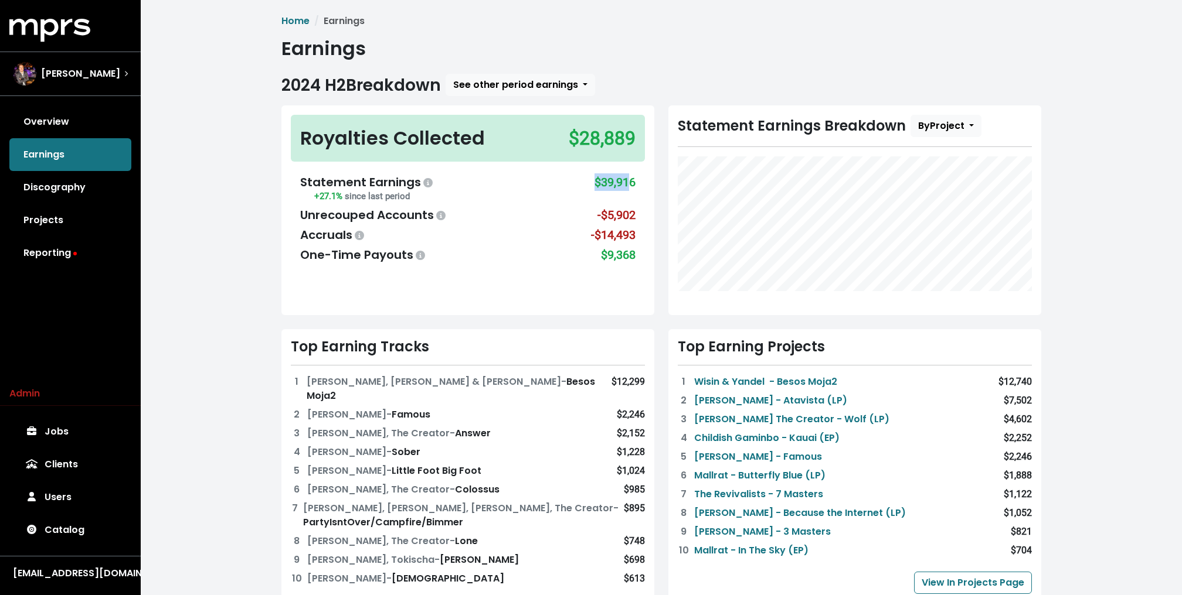
drag, startPoint x: 590, startPoint y: 180, endPoint x: 629, endPoint y: 180, distance: 39.3
click at [629, 180] on div "Statement Earnings +27.1% since last period $39,916" at bounding box center [467, 188] width 335 height 30
click at [629, 180] on div "$39,916" at bounding box center [614, 188] width 41 height 30
click at [503, 56] on h1 "Earnings" at bounding box center [661, 49] width 760 height 22
click at [72, 120] on link "Overview" at bounding box center [70, 121] width 122 height 33
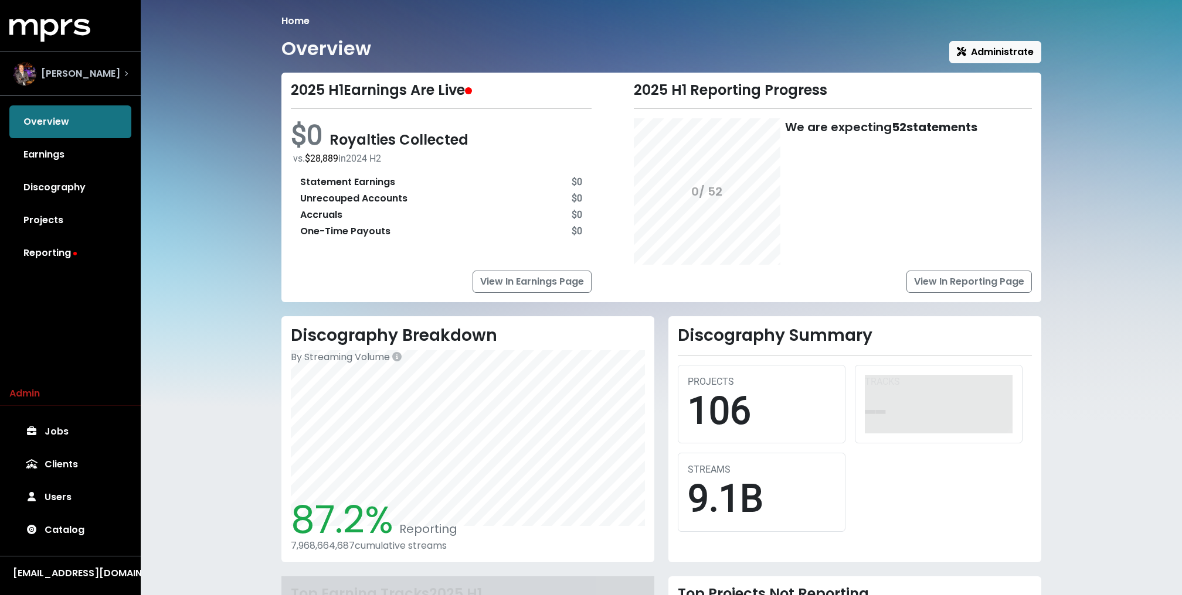
click at [47, 80] on span "Andrew Dawson" at bounding box center [80, 74] width 79 height 14
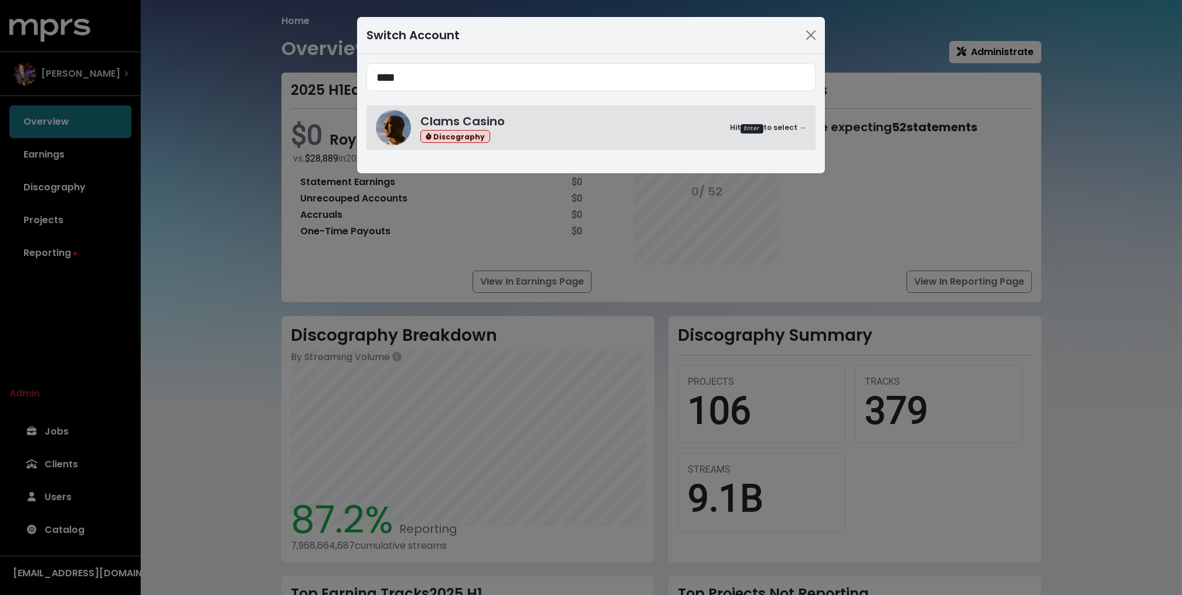
type input "****"
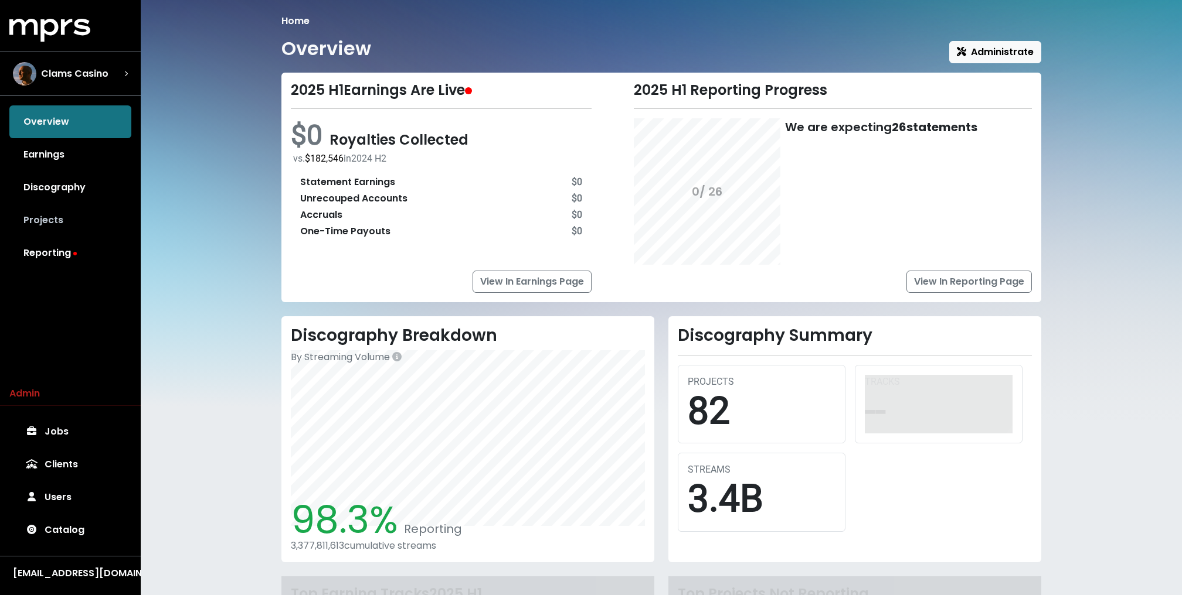
click at [51, 223] on link "Projects" at bounding box center [70, 220] width 122 height 33
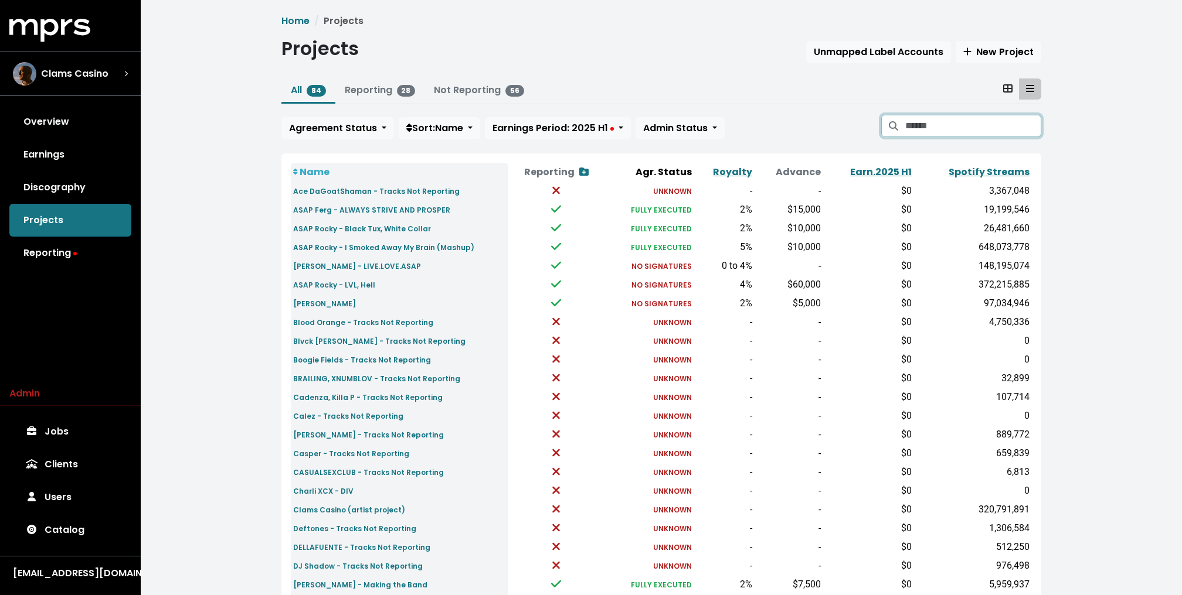
click at [983, 125] on input "Search projects" at bounding box center [973, 126] width 136 height 22
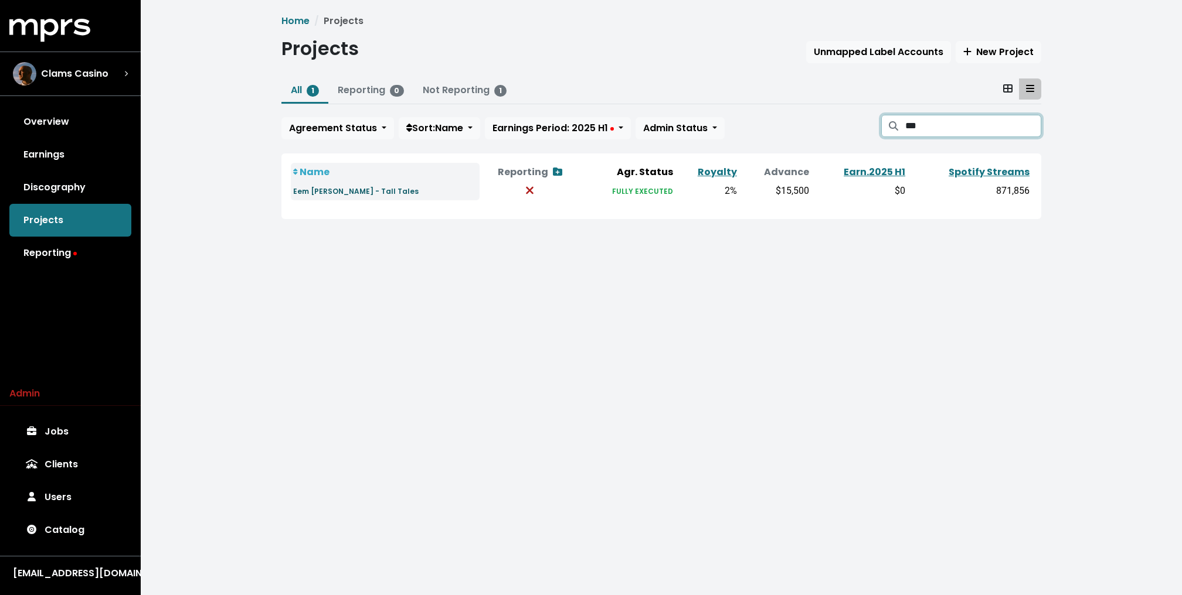
type input "***"
click at [332, 190] on small "Eem Triplin - Tall Tales" at bounding box center [355, 191] width 125 height 10
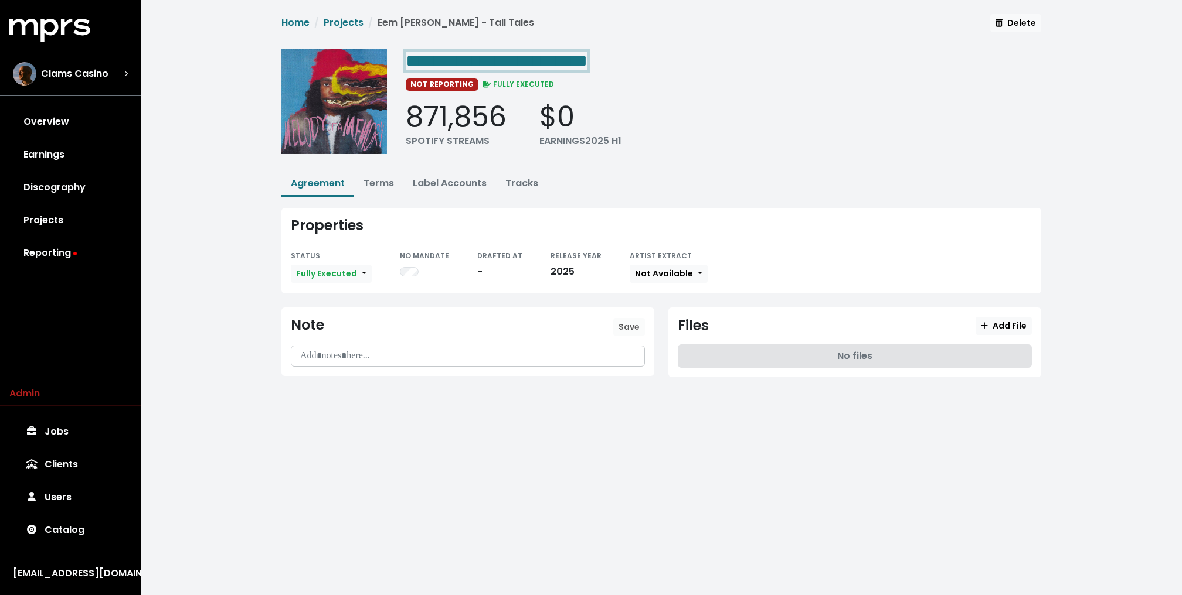
click at [483, 52] on span "**********" at bounding box center [497, 61] width 182 height 19
